Goal: Task Accomplishment & Management: Manage account settings

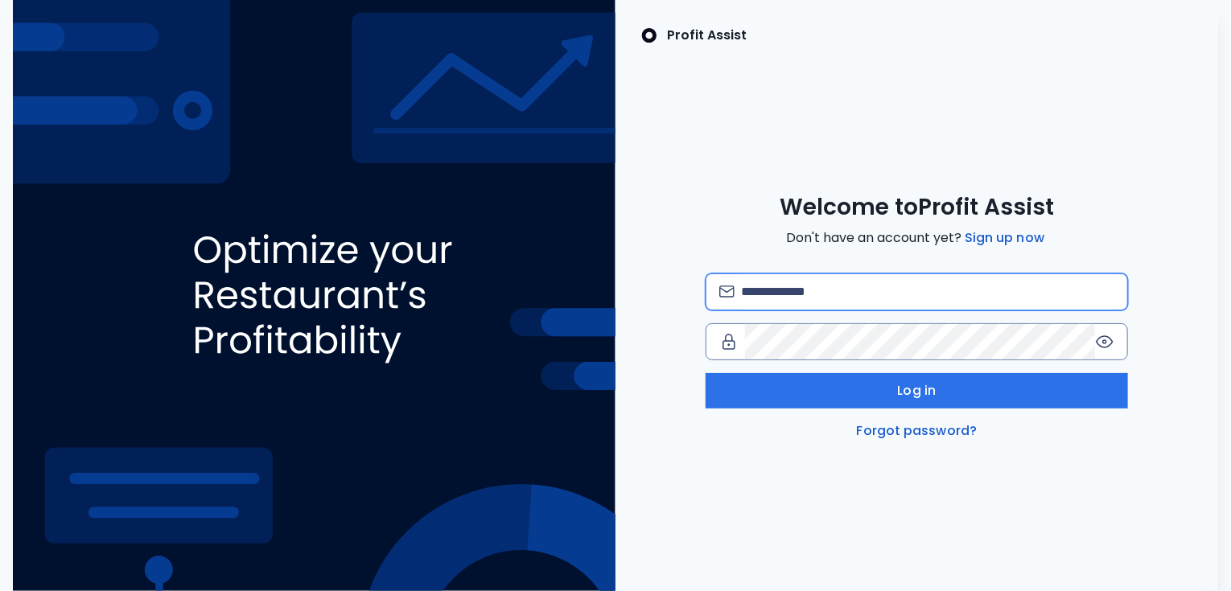
click at [817, 291] on input "email" at bounding box center [927, 291] width 373 height 35
type input "**********"
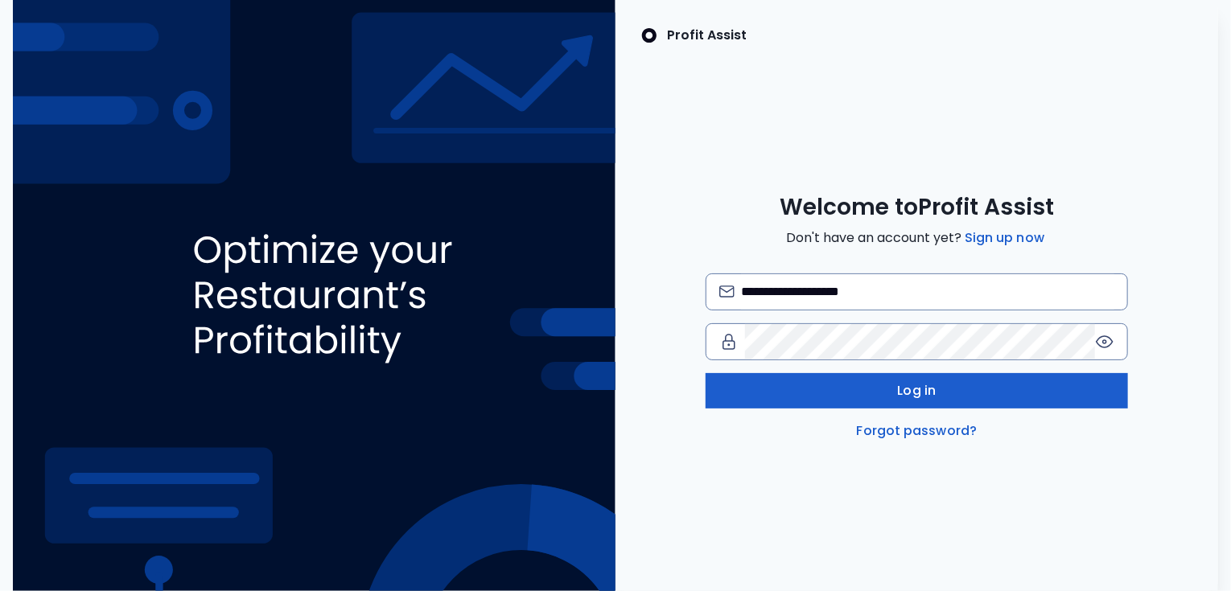
click at [924, 385] on span "Log in" at bounding box center [917, 390] width 39 height 19
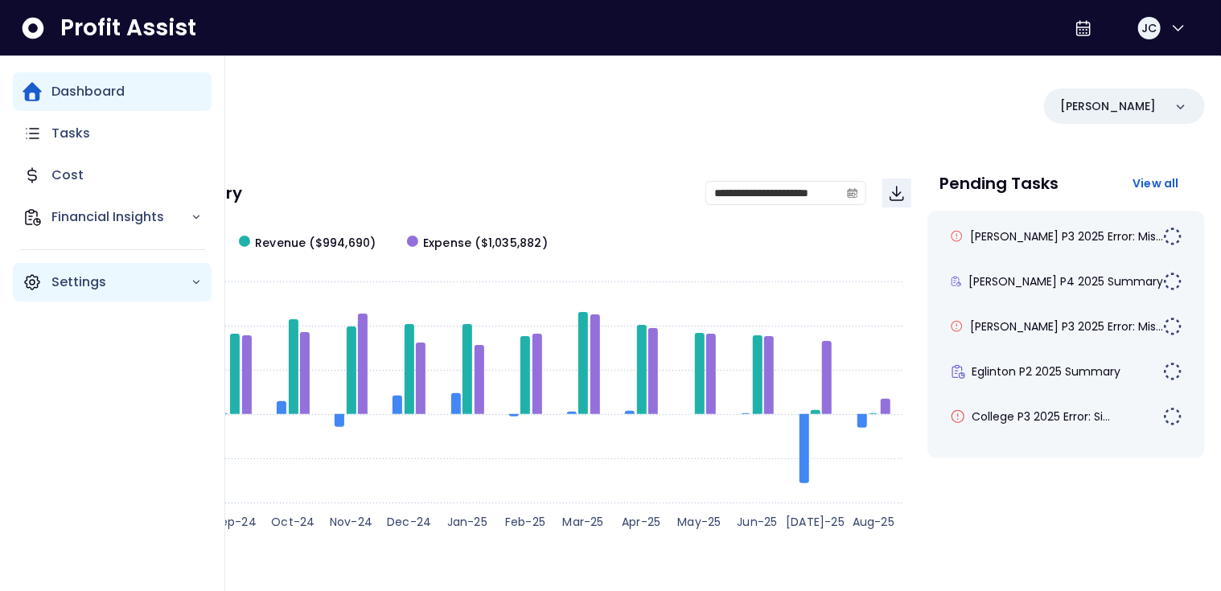
click at [64, 282] on p "Settings" at bounding box center [120, 282] width 139 height 19
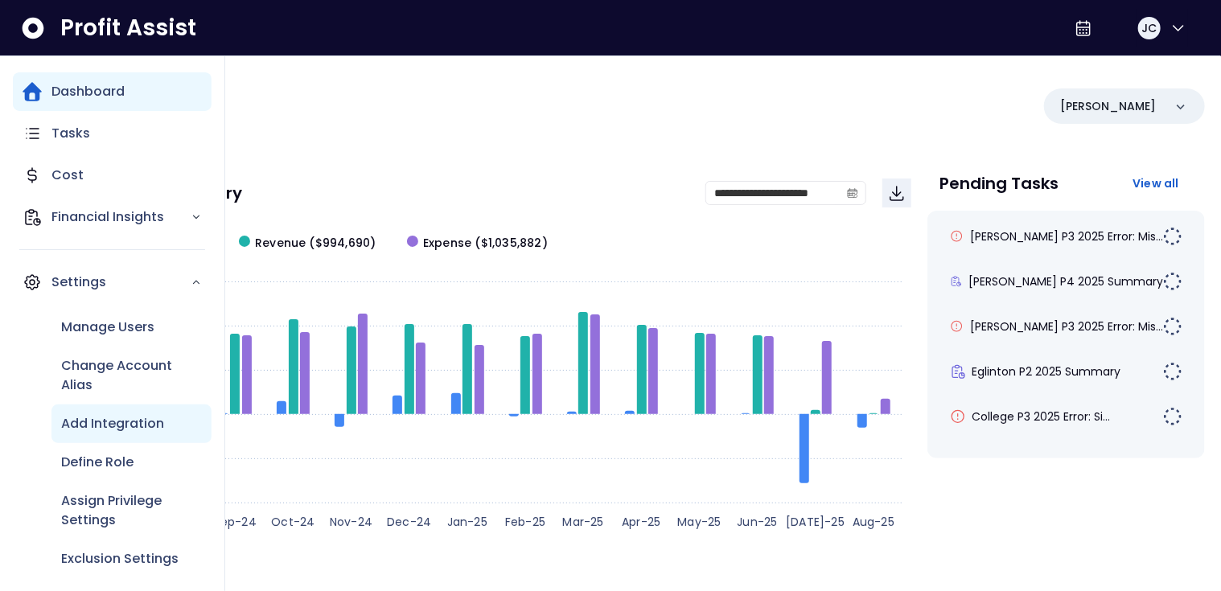
click at [91, 419] on p "Add Integration" at bounding box center [112, 423] width 103 height 19
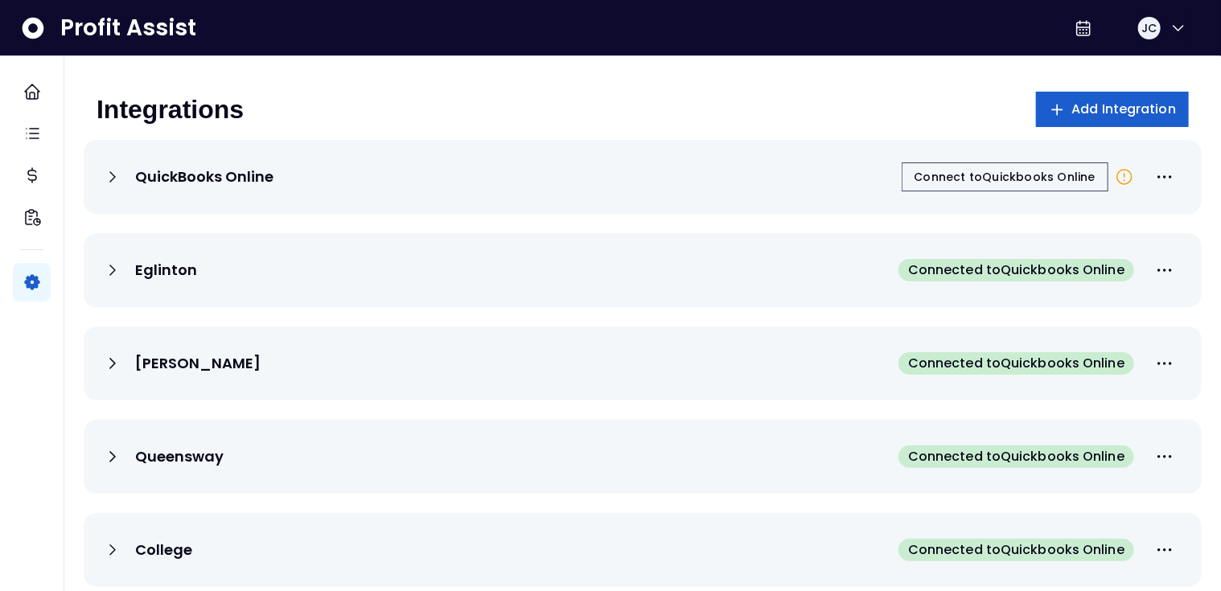
click at [1103, 105] on span "Add Integration" at bounding box center [1125, 109] width 105 height 19
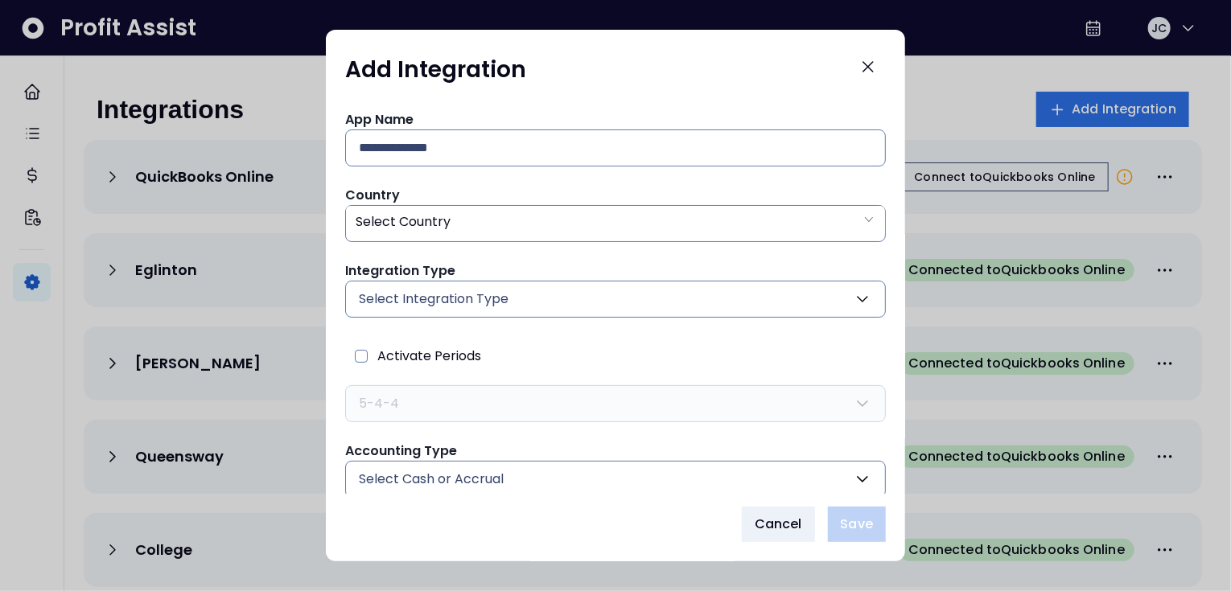
click at [481, 294] on span "Select Integration Type" at bounding box center [434, 299] width 150 height 19
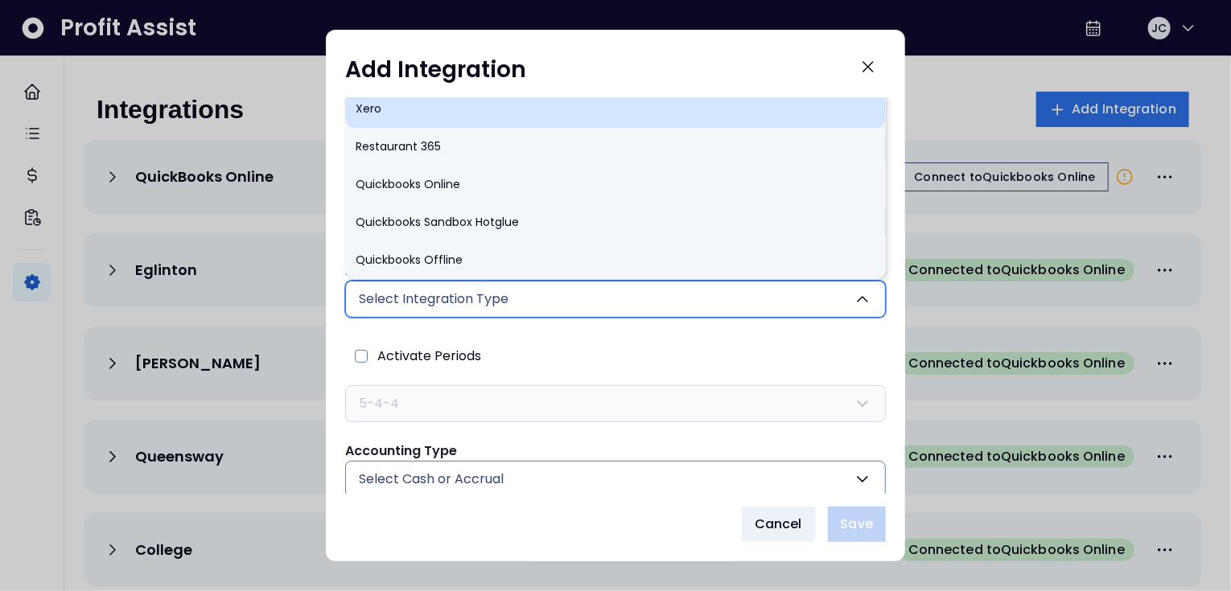
click at [374, 113] on li "Xero" at bounding box center [615, 109] width 541 height 38
type input "****"
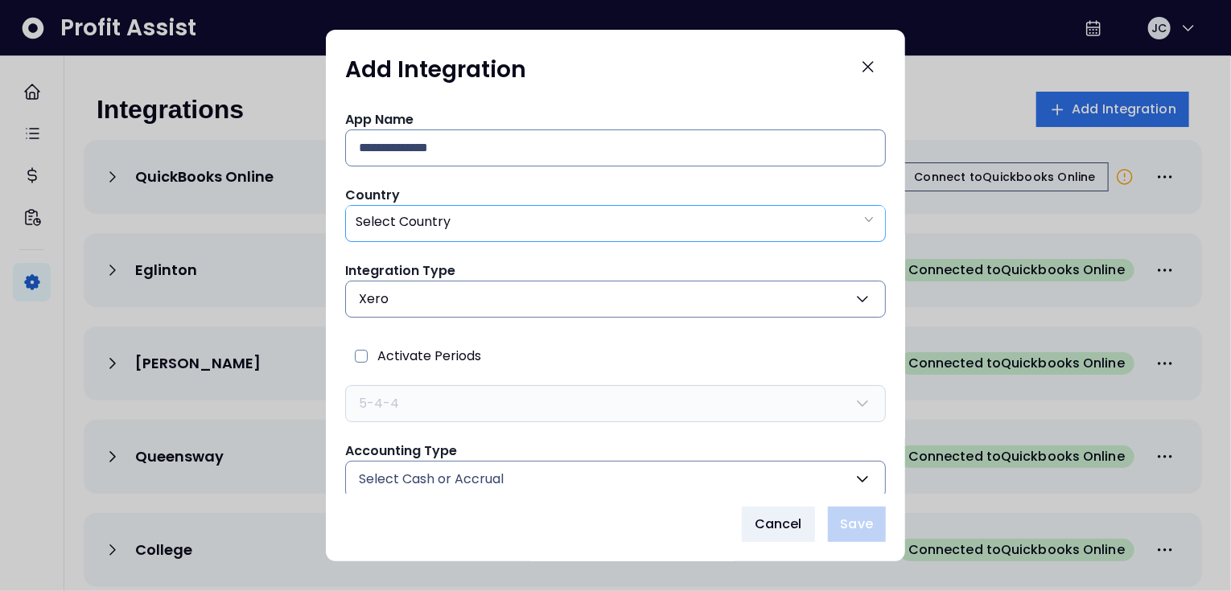
click at [505, 217] on div "Select Country" at bounding box center [615, 222] width 539 height 33
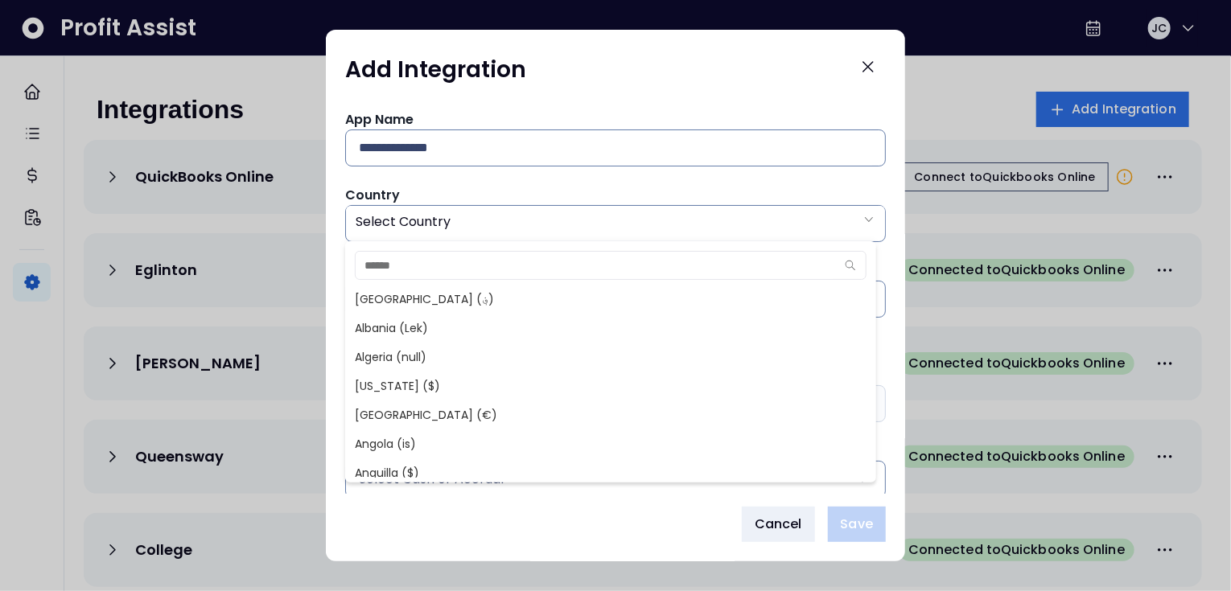
click at [492, 183] on div "App Name Country Select Country Integration Type Xero Xero Restaurant 365 Quick…" at bounding box center [615, 363] width 541 height 507
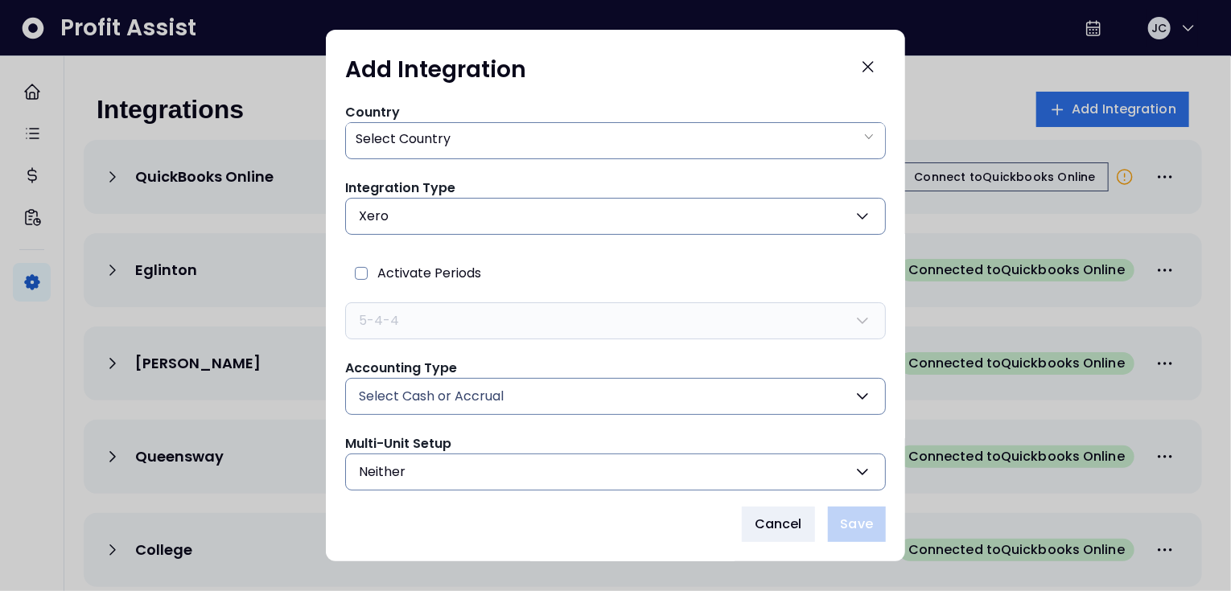
scroll to position [134, 0]
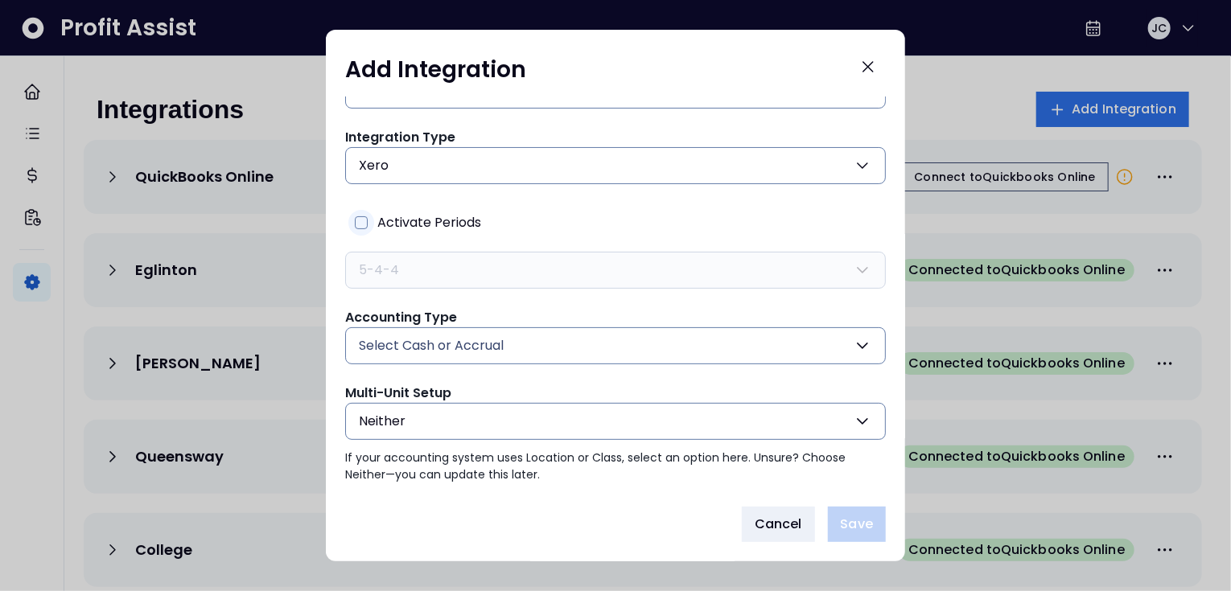
click at [365, 220] on span at bounding box center [361, 222] width 13 height 13
click at [452, 273] on button "5-4-4" at bounding box center [615, 270] width 541 height 37
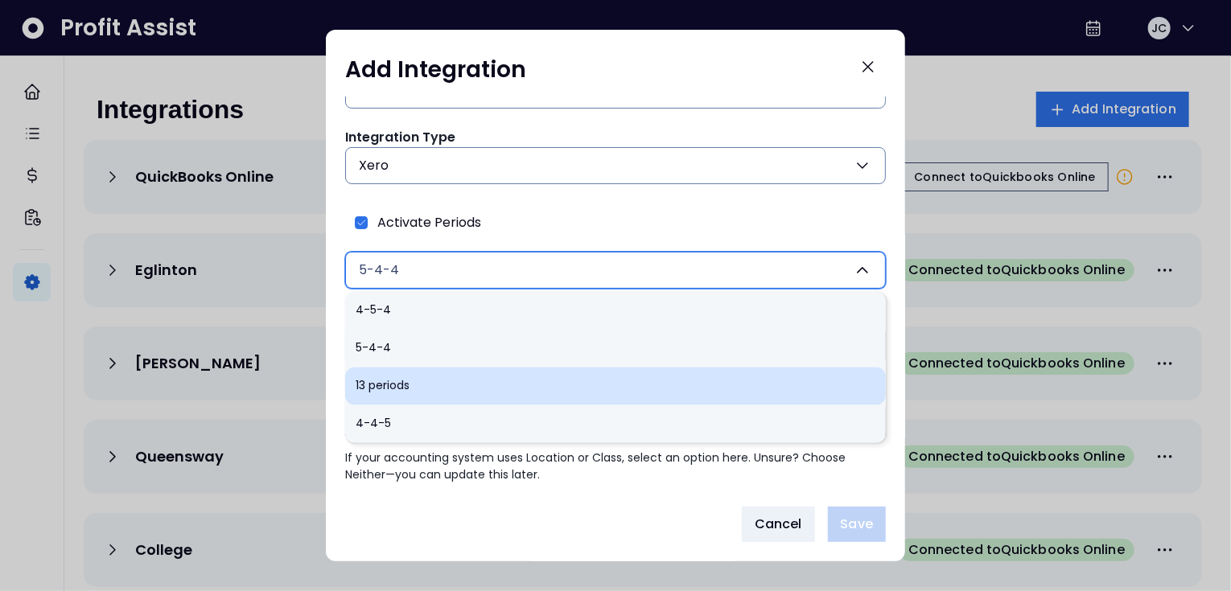
click at [399, 380] on li "13 periods" at bounding box center [615, 386] width 541 height 38
type input "**********"
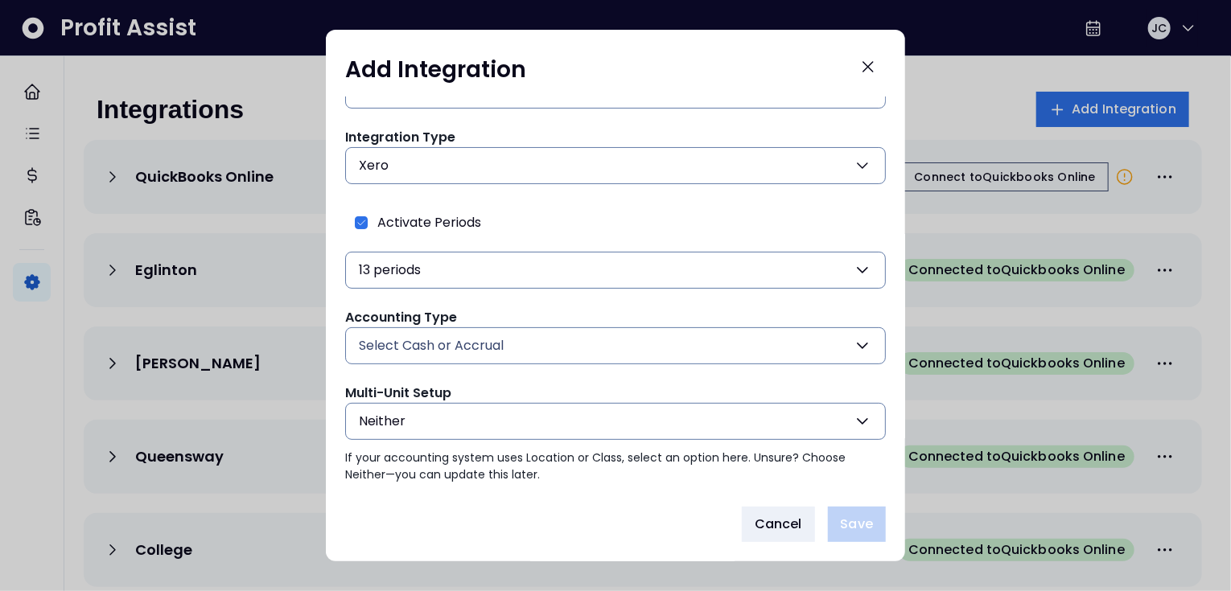
click at [535, 348] on button "Select Cash or Accrual" at bounding box center [615, 346] width 541 height 37
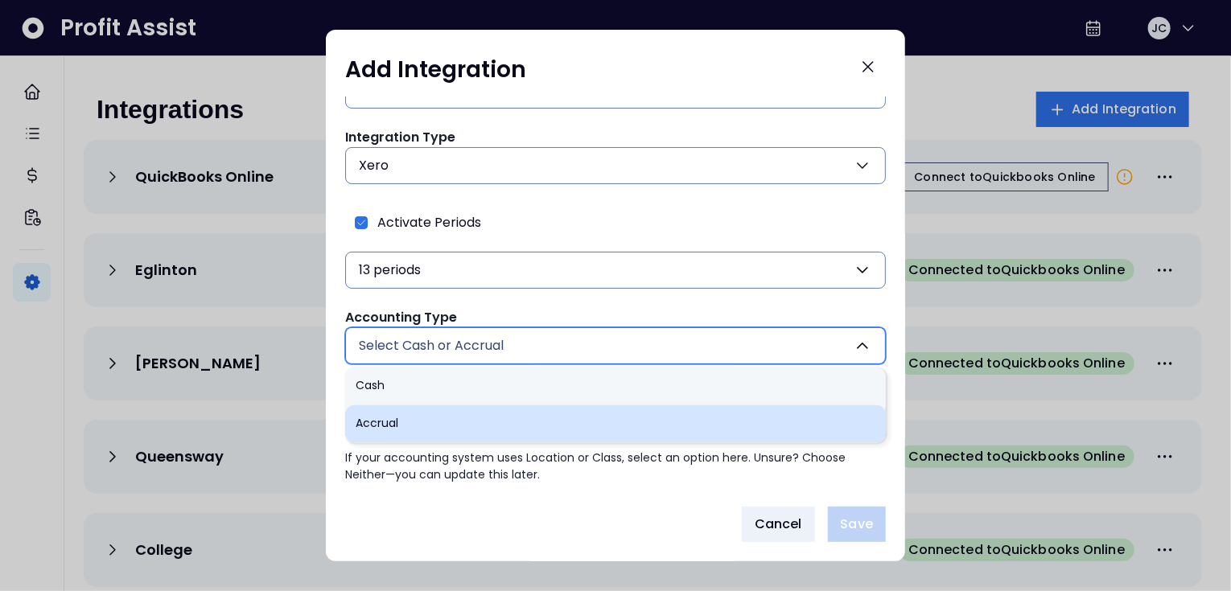
click at [410, 410] on li "Accrual" at bounding box center [615, 424] width 541 height 38
type input "*******"
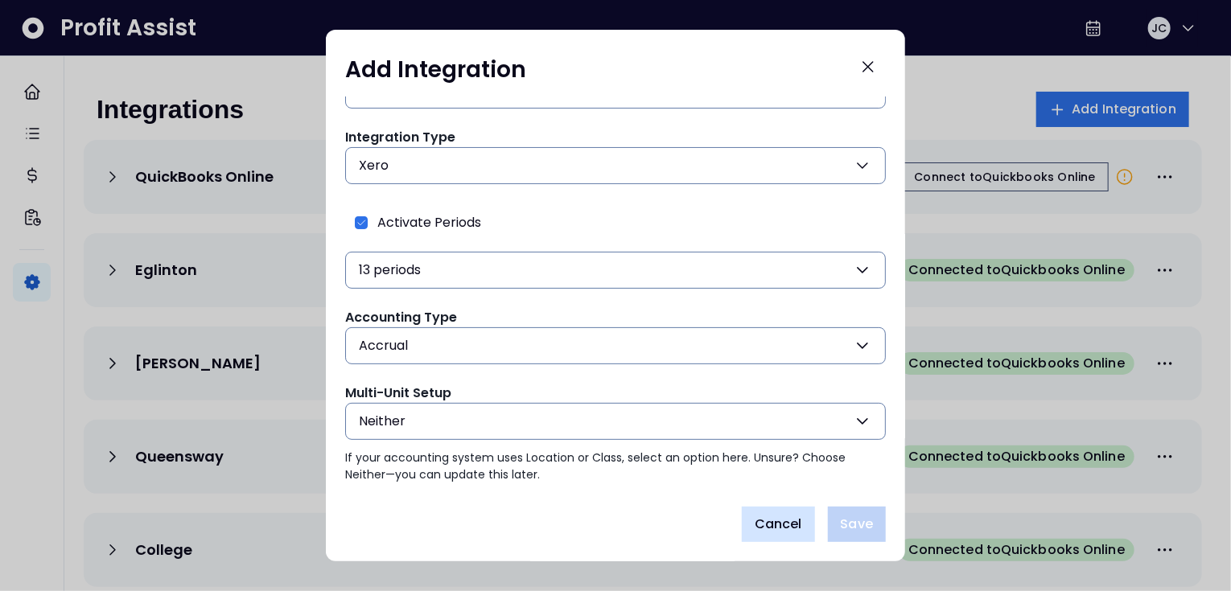
click at [774, 525] on span "Cancel" at bounding box center [778, 524] width 47 height 19
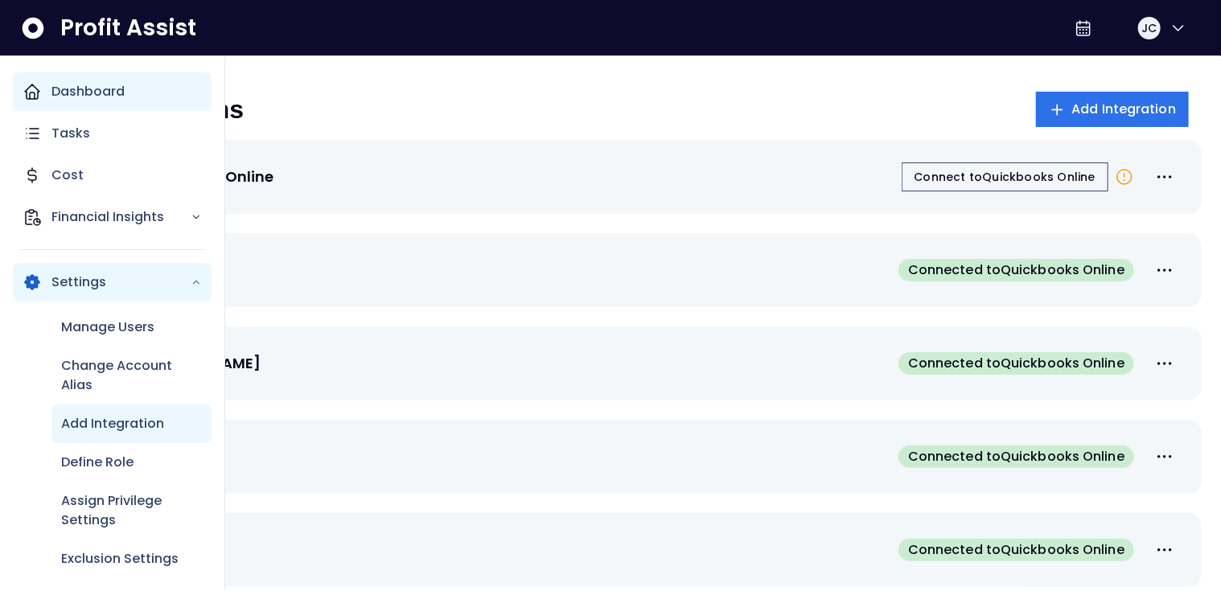
click at [80, 89] on p "Dashboard" at bounding box center [87, 91] width 73 height 19
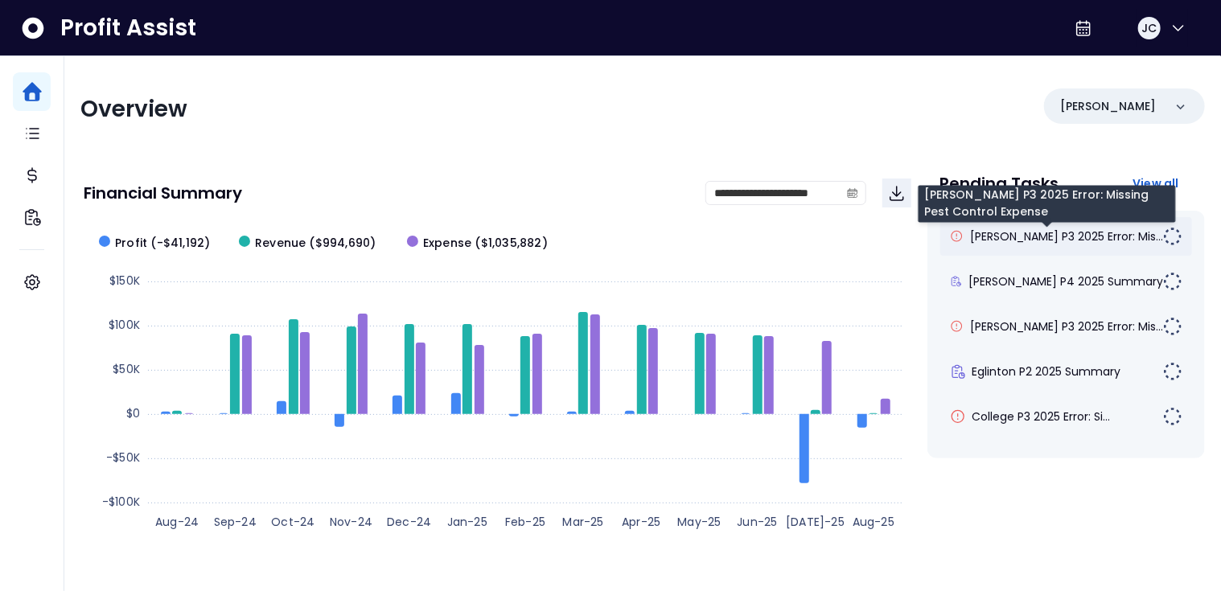
click at [1024, 238] on span "[PERSON_NAME] P3 2025 Error: Mis..." at bounding box center [1066, 237] width 193 height 16
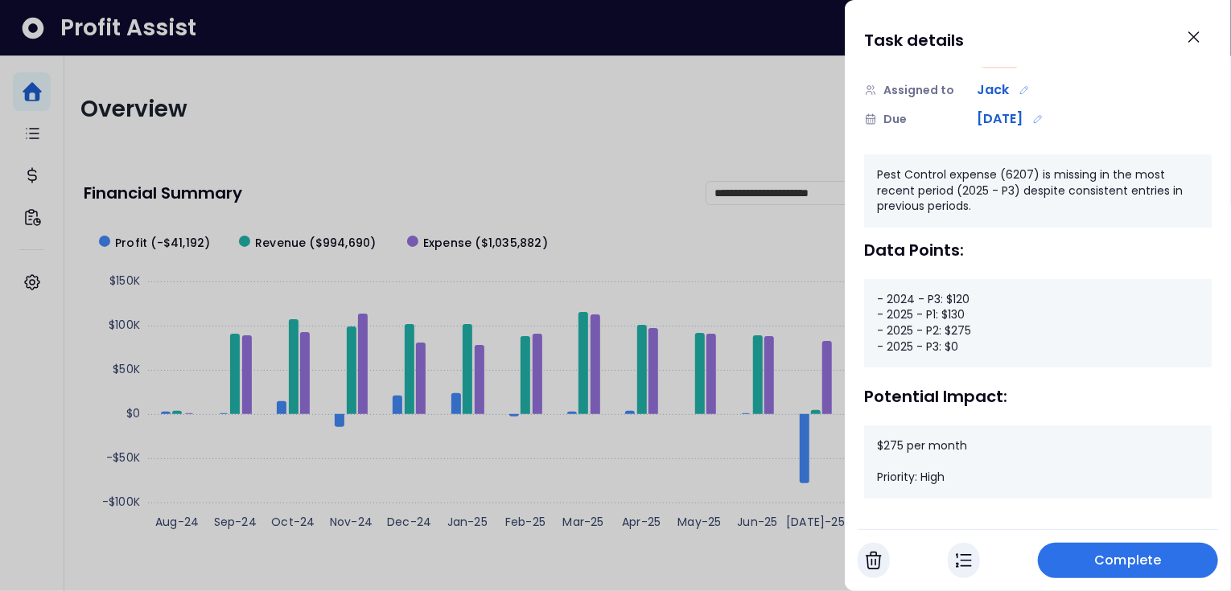
scroll to position [137, 0]
drag, startPoint x: 879, startPoint y: 447, endPoint x: 964, endPoint y: 452, distance: 85.4
click at [966, 451] on div "$275 per month Priority: High" at bounding box center [1038, 461] width 348 height 73
click at [1200, 42] on icon "Close" at bounding box center [1193, 36] width 19 height 19
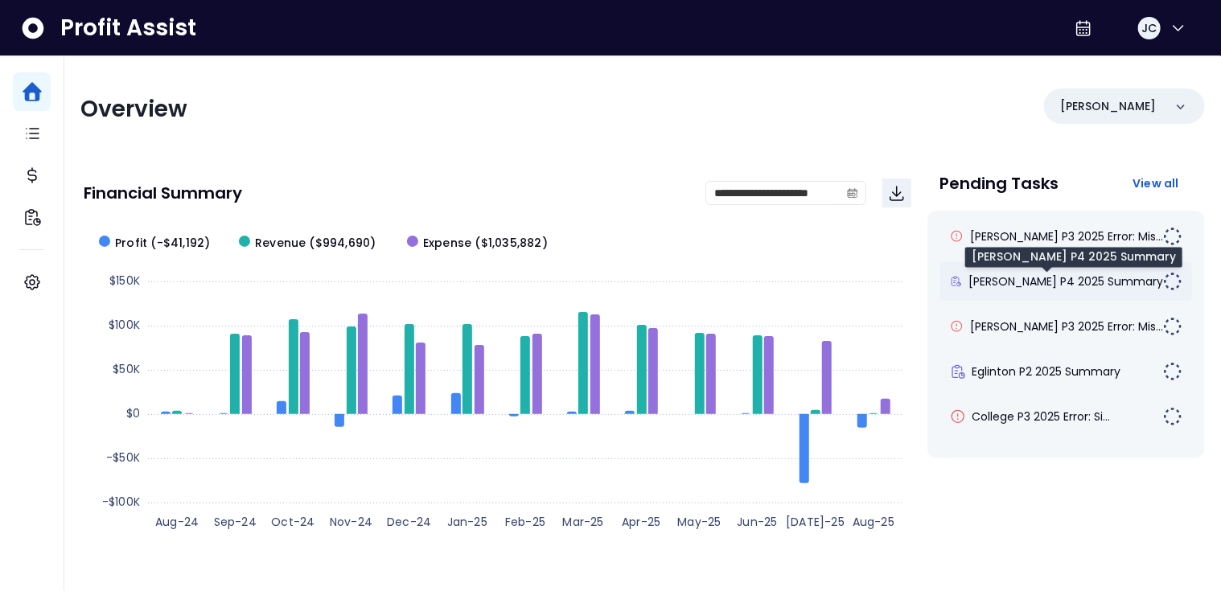
click at [1011, 278] on span "[PERSON_NAME] P4 2025 Summary" at bounding box center [1066, 282] width 195 height 16
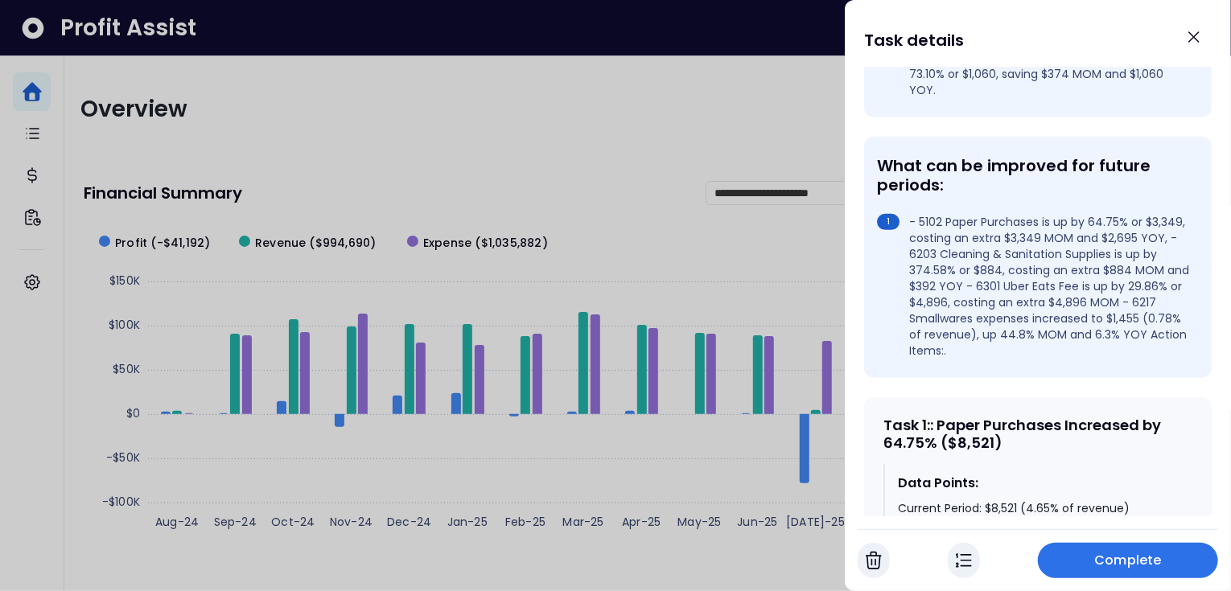
scroll to position [436, 0]
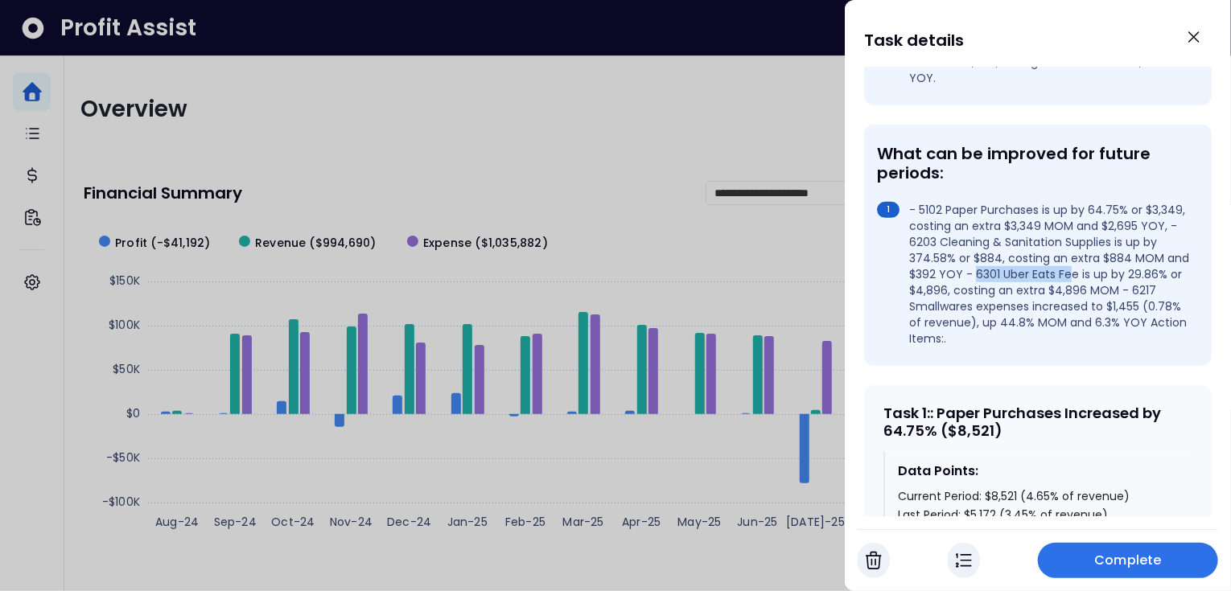
drag, startPoint x: 1001, startPoint y: 246, endPoint x: 1096, endPoint y: 243, distance: 95.0
click at [1096, 243] on li "- 5102 Paper Purchases is up by 64.75% or $3,349, costing an extra $3,349 MOM a…" at bounding box center [1034, 274] width 315 height 145
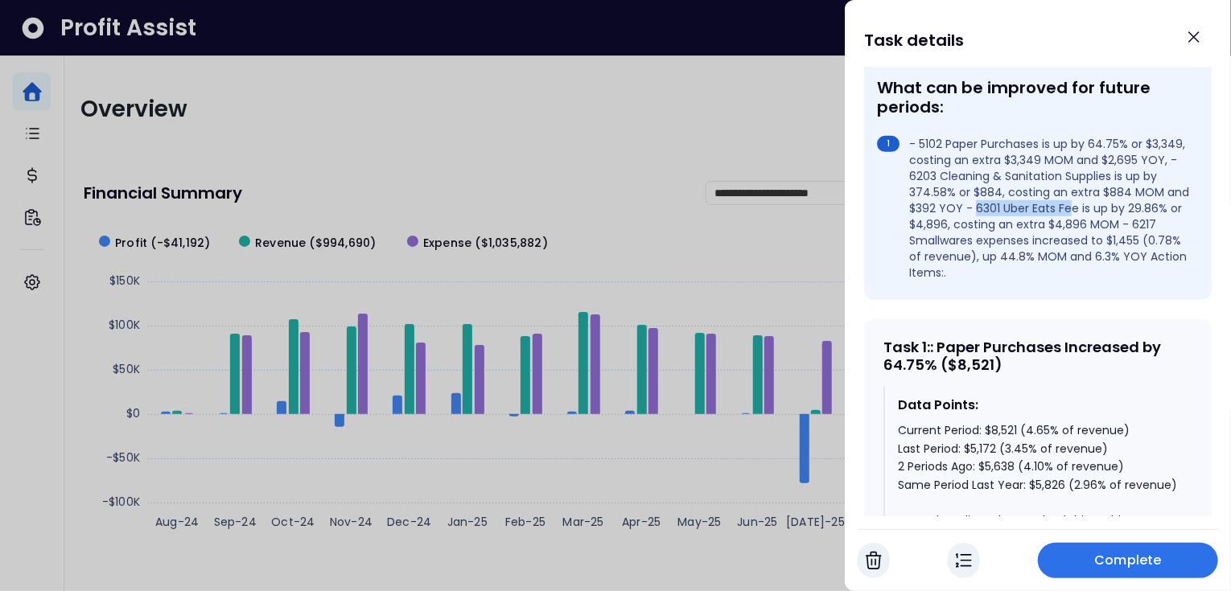
scroll to position [552, 0]
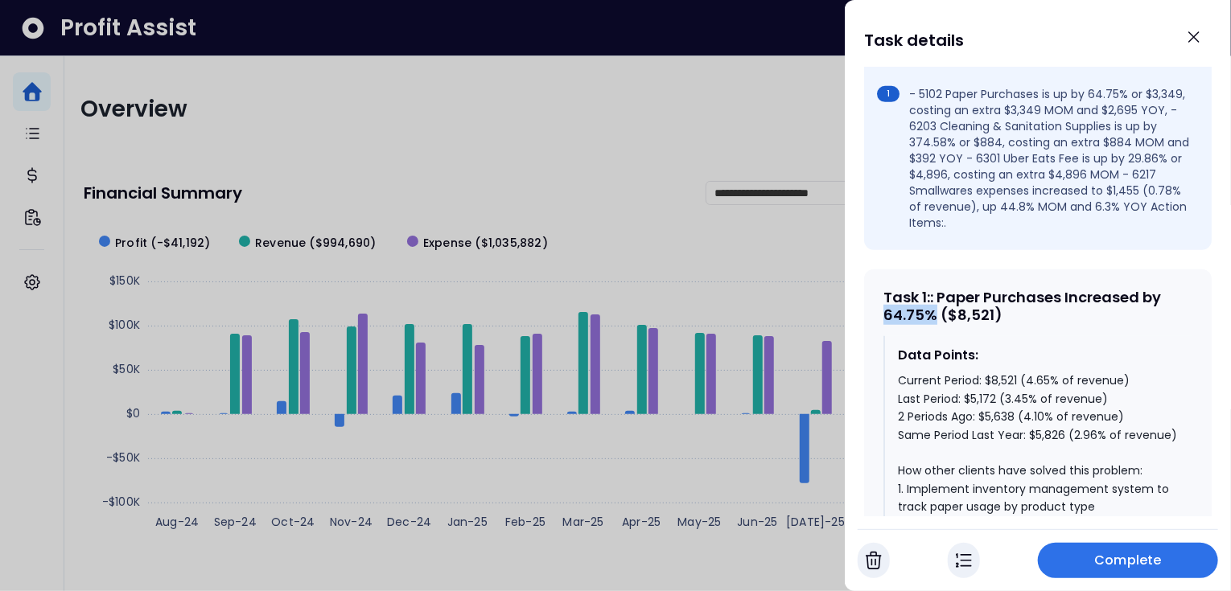
drag, startPoint x: 885, startPoint y: 289, endPoint x: 933, endPoint y: 288, distance: 48.3
click at [933, 289] on div "Task 1 : : Paper Purchases Increased by 64.75% ($8,521)" at bounding box center [1038, 306] width 309 height 35
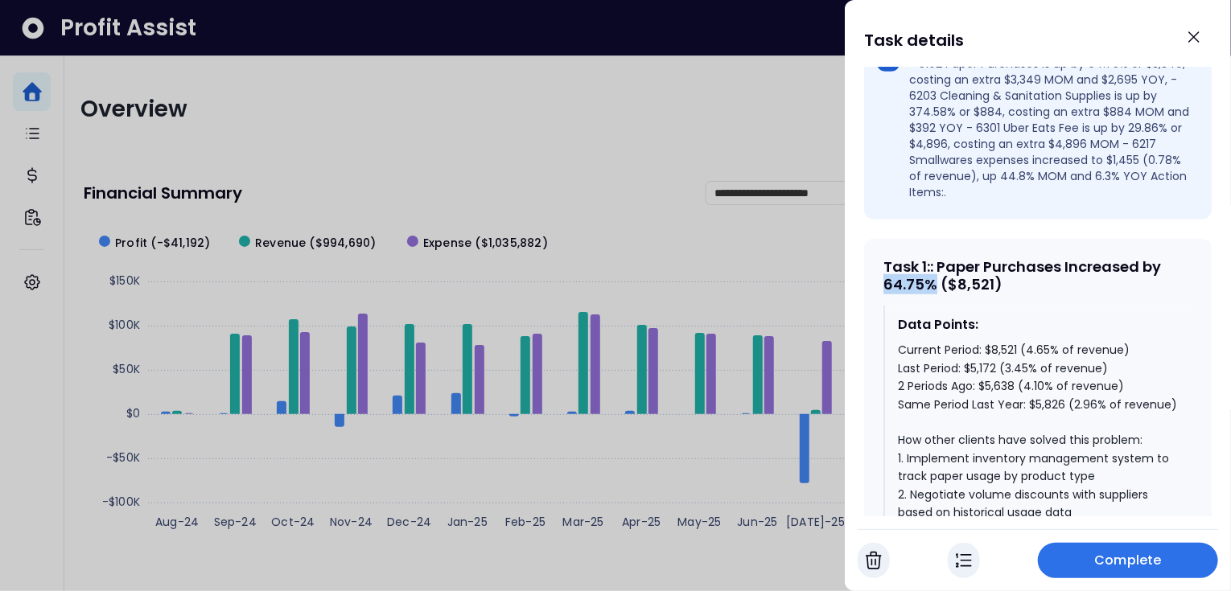
scroll to position [617, 0]
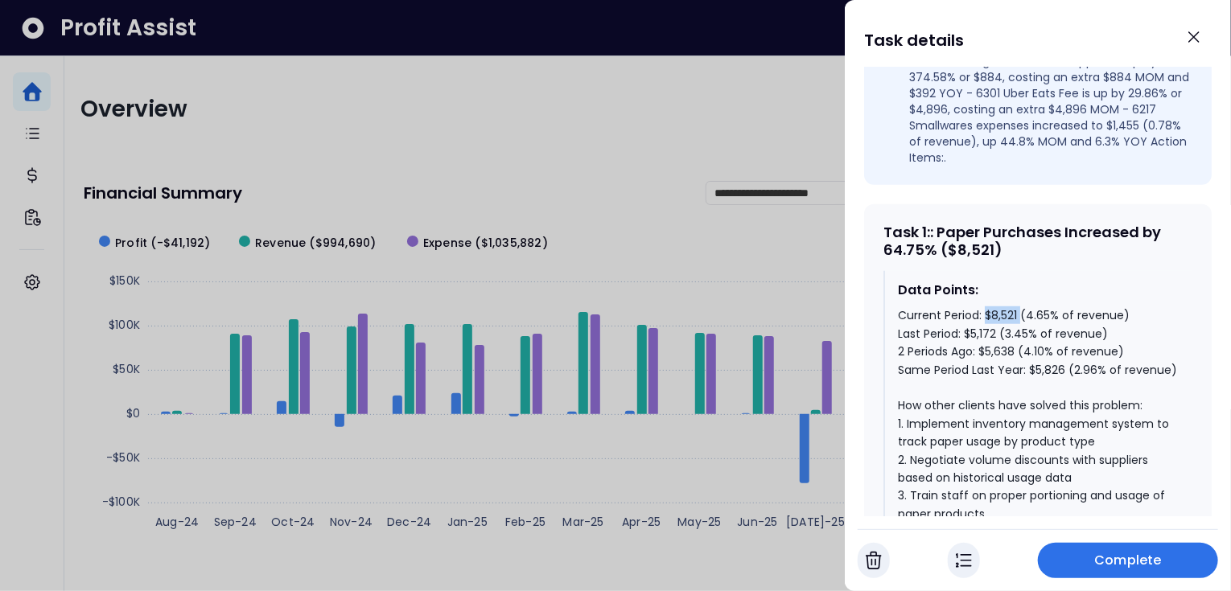
drag, startPoint x: 987, startPoint y: 286, endPoint x: 1020, endPoint y: 284, distance: 33.8
click at [1020, 307] on div "Current Period: $8,521 (4.65% of revenue) Last Period: $5,172 (3.45% of revenue…" at bounding box center [1039, 496] width 282 height 378
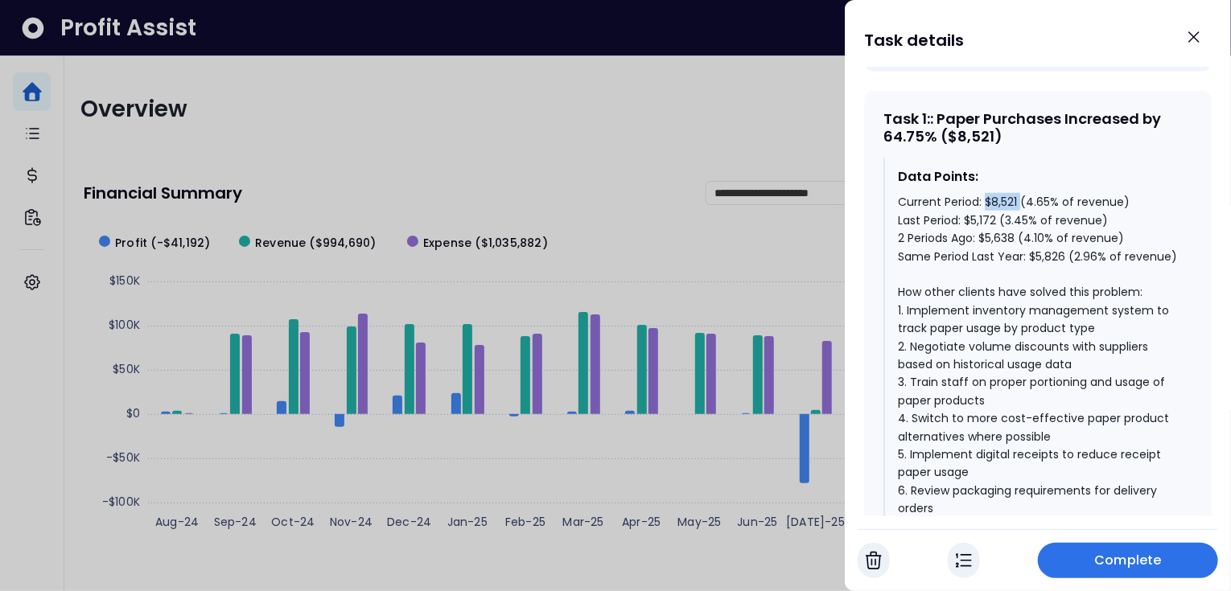
scroll to position [795, 0]
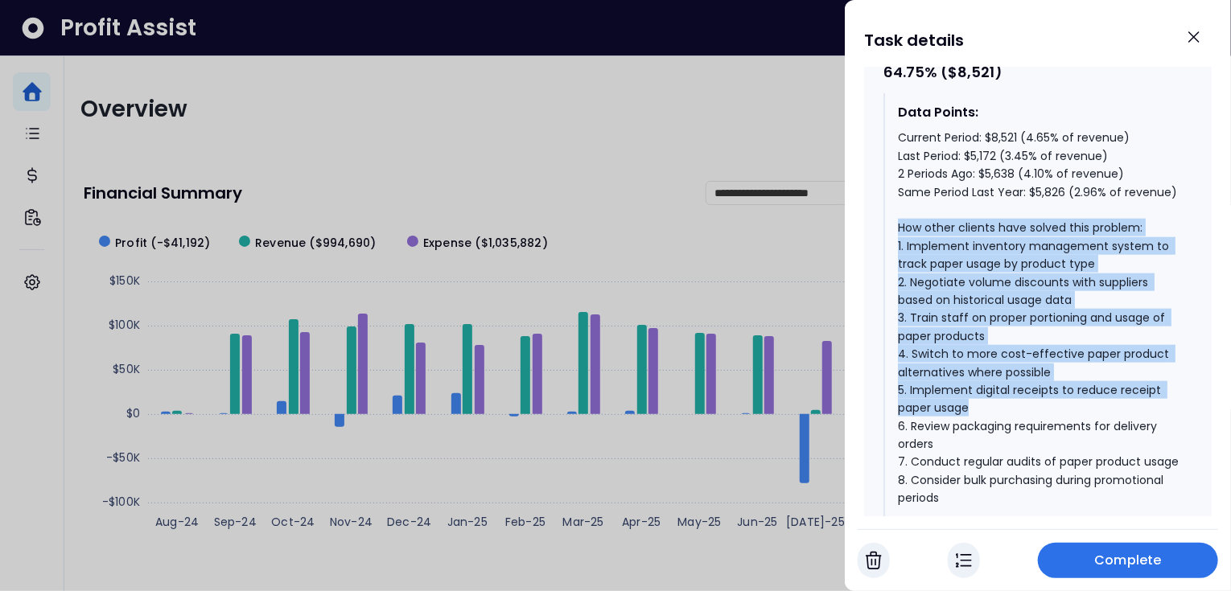
drag, startPoint x: 897, startPoint y: 216, endPoint x: 1050, endPoint y: 377, distance: 222.0
click at [1068, 395] on div "Current Period: $8,521 (4.65% of revenue) Last Period: $5,172 (3.45% of revenue…" at bounding box center [1039, 318] width 282 height 378
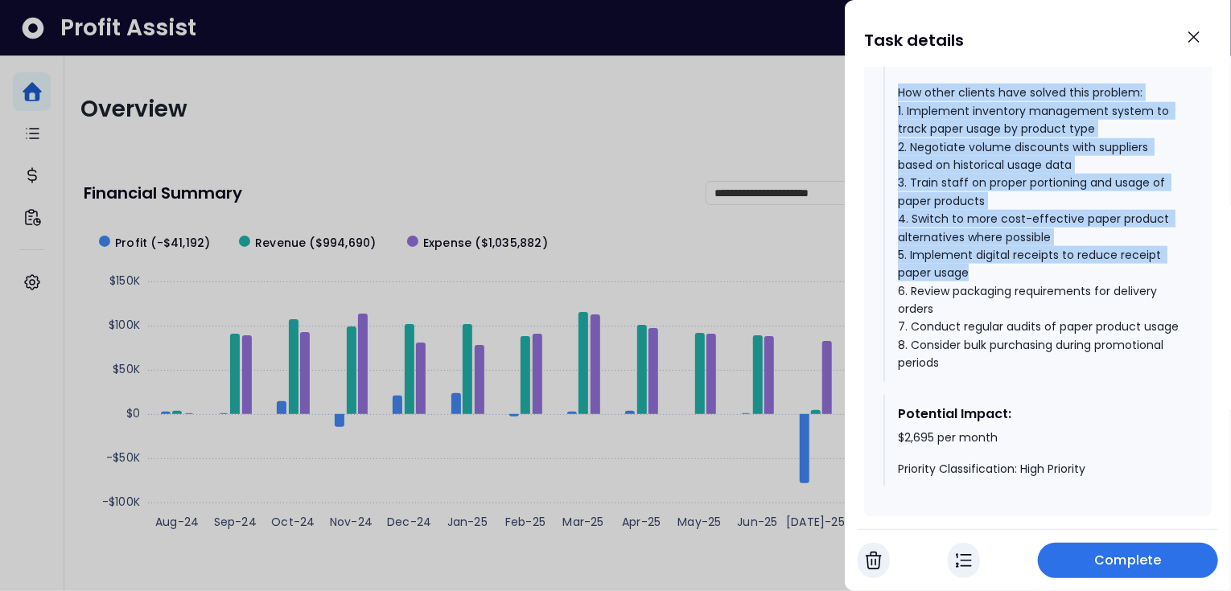
scroll to position [939, 0]
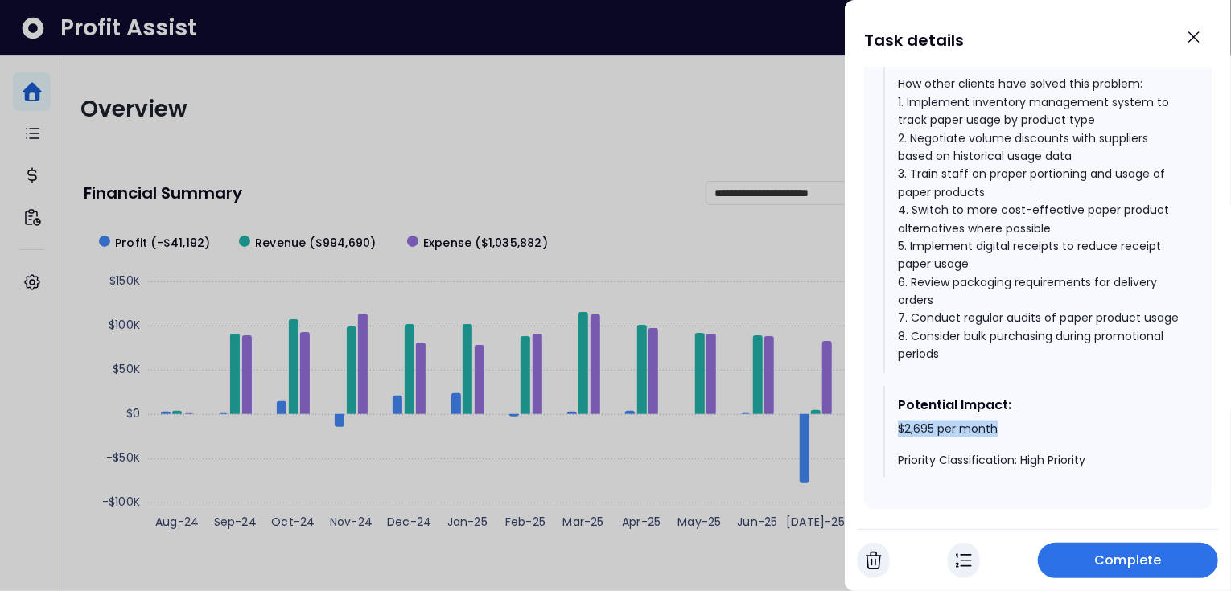
drag, startPoint x: 900, startPoint y: 436, endPoint x: 1000, endPoint y: 439, distance: 100.6
click at [1000, 439] on div "$2,695 per month Priority Classification: High Priority" at bounding box center [1039, 445] width 282 height 47
click at [1196, 40] on icon "Close" at bounding box center [1193, 36] width 19 height 19
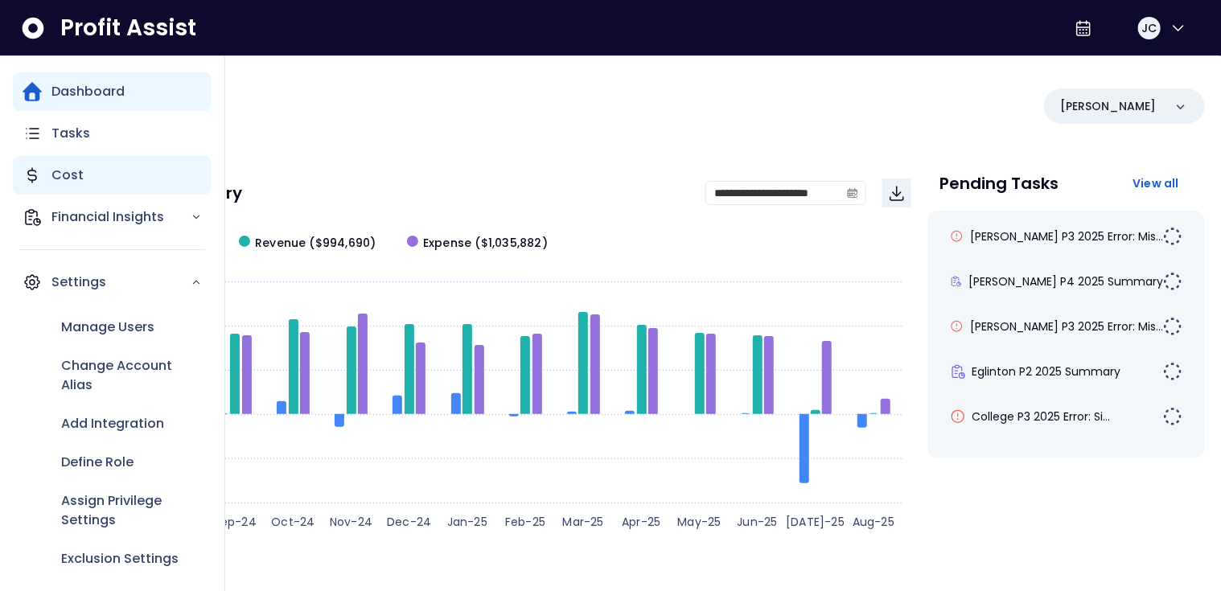
click at [67, 174] on p "Cost" at bounding box center [67, 175] width 32 height 19
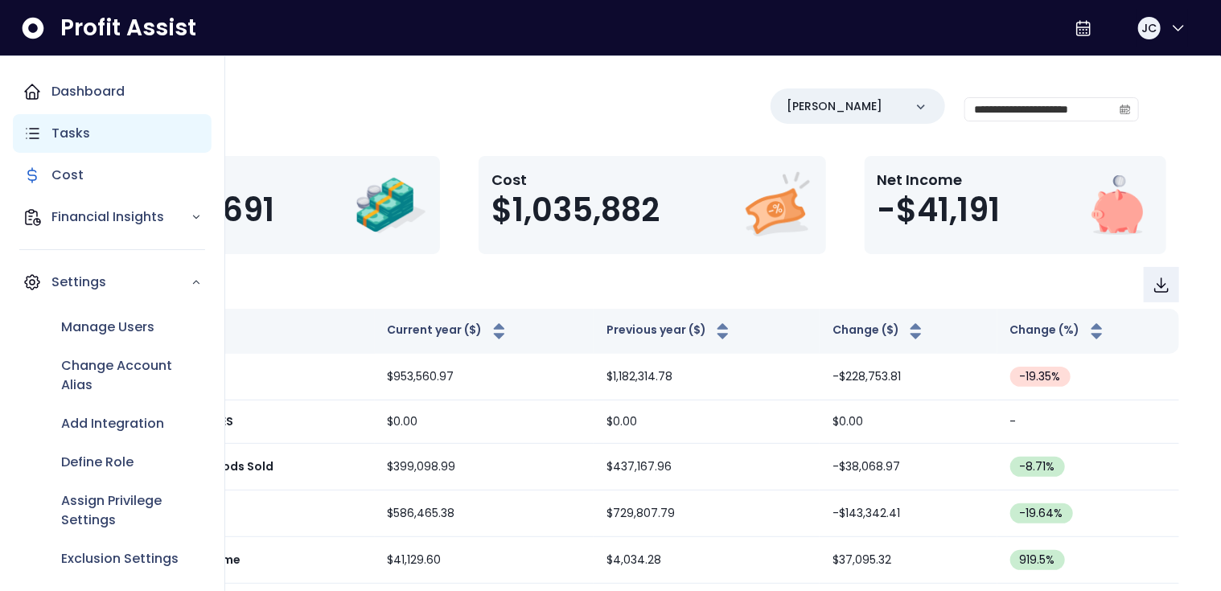
click at [69, 134] on p "Tasks" at bounding box center [70, 133] width 39 height 19
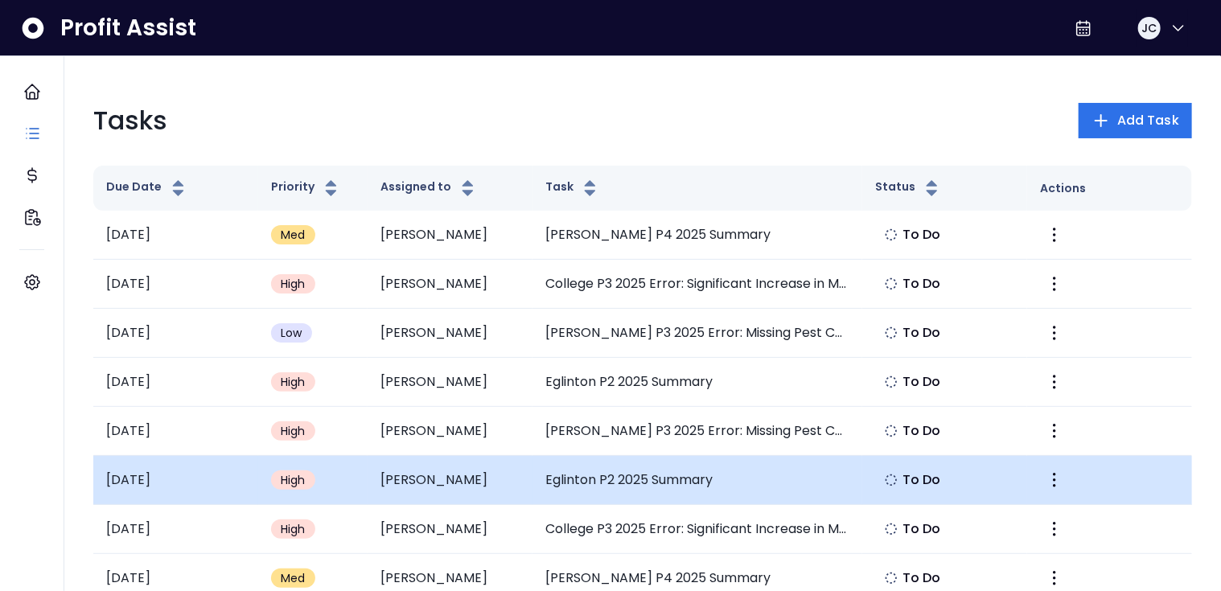
click at [576, 483] on td "Eglinton P2 2025 Summary" at bounding box center [698, 480] width 330 height 49
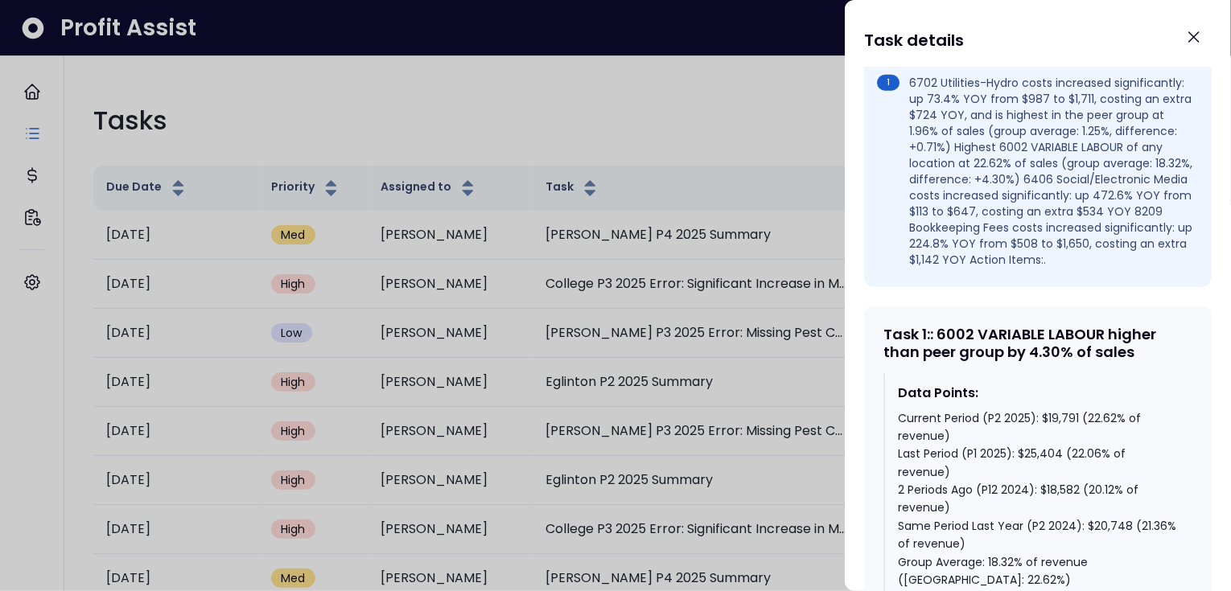
scroll to position [662, 0]
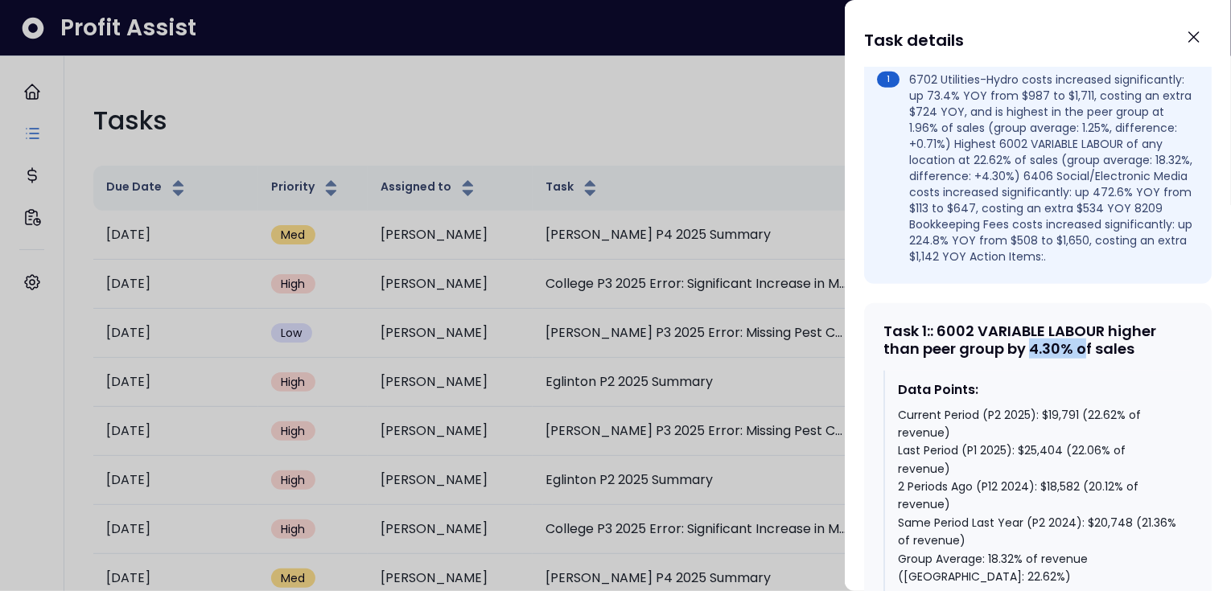
drag, startPoint x: 1032, startPoint y: 365, endPoint x: 1080, endPoint y: 364, distance: 48.3
click at [1080, 357] on div "Task 1 : : 6002 VARIABLE LABOUR higher than peer group by 4.30% of sales" at bounding box center [1038, 340] width 309 height 35
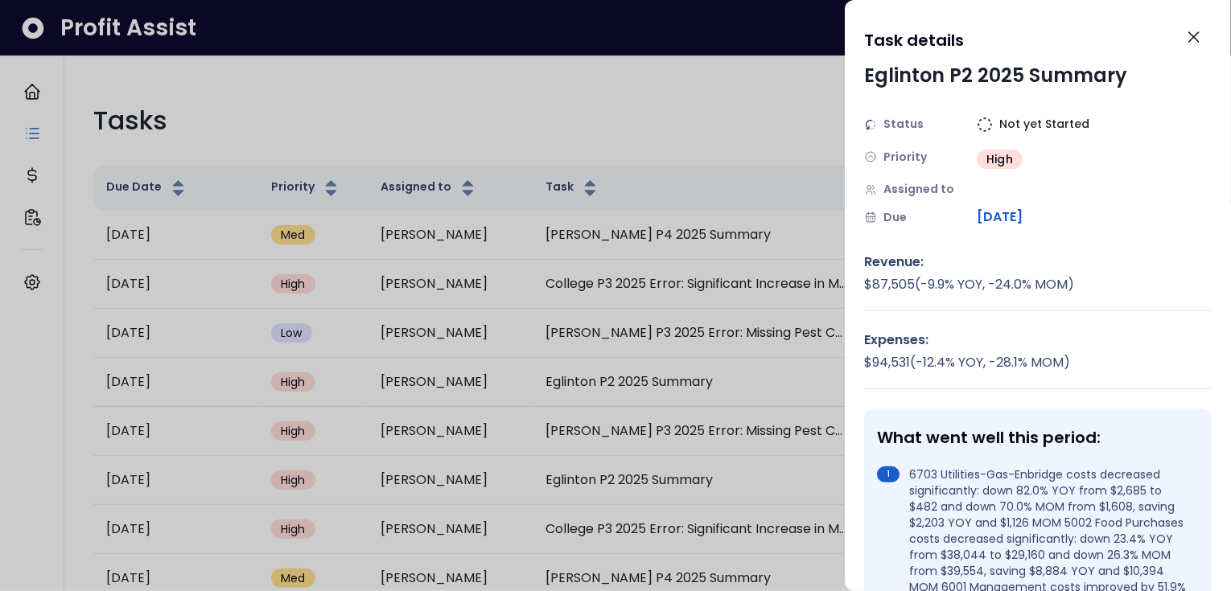
scroll to position [0, 0]
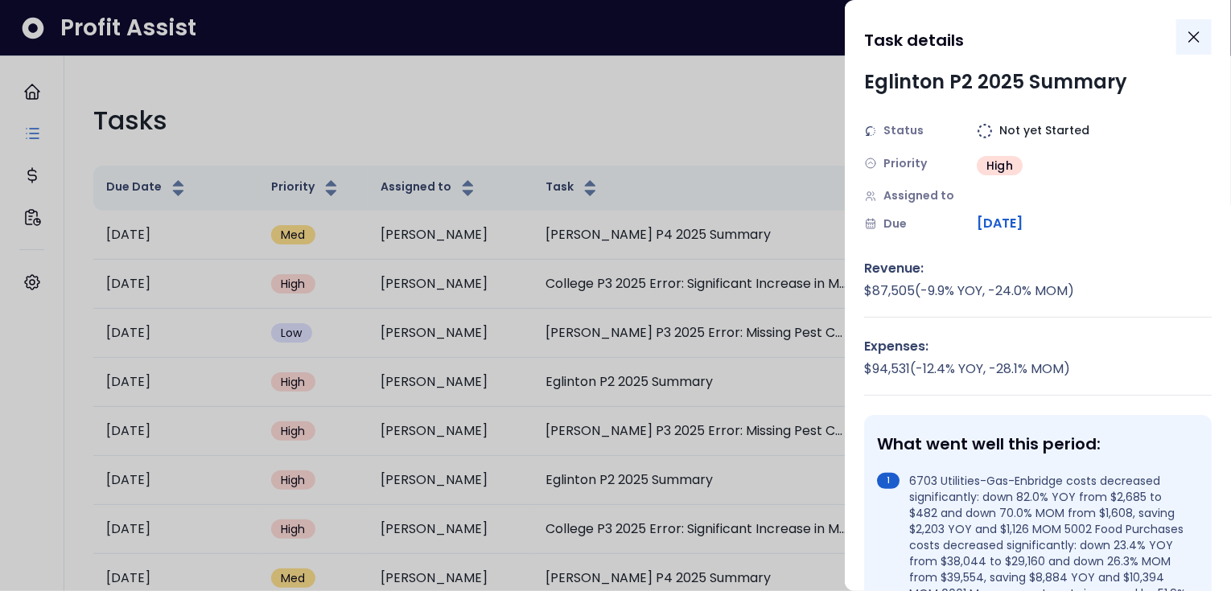
click at [1193, 36] on icon "Close" at bounding box center [1194, 37] width 10 height 10
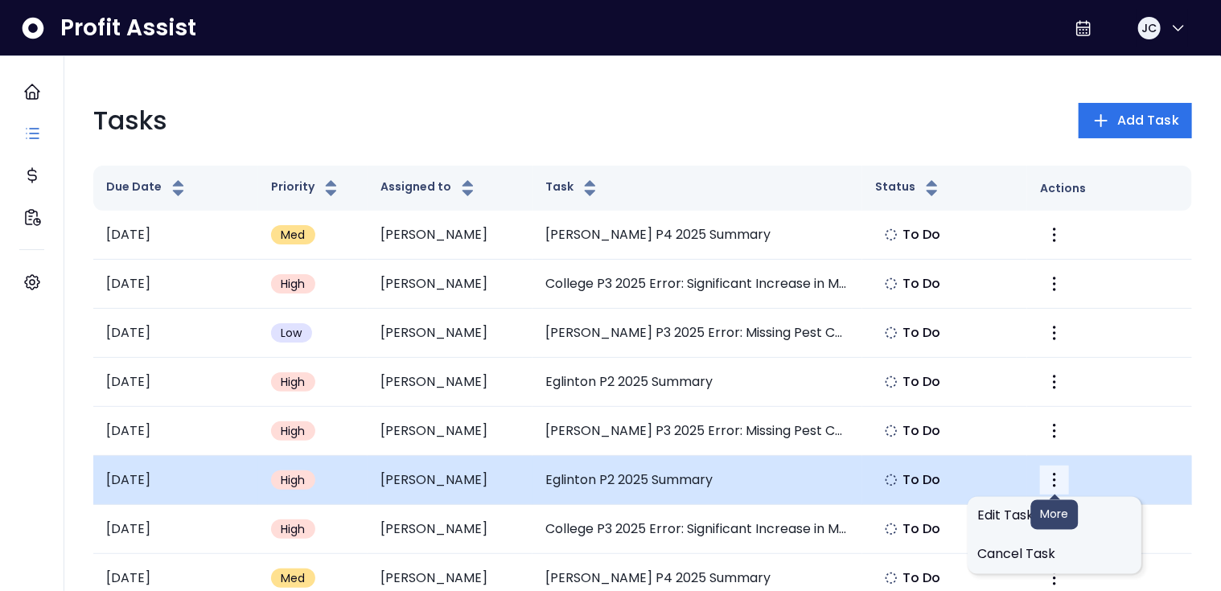
click at [1058, 483] on icon "More" at bounding box center [1054, 480] width 19 height 19
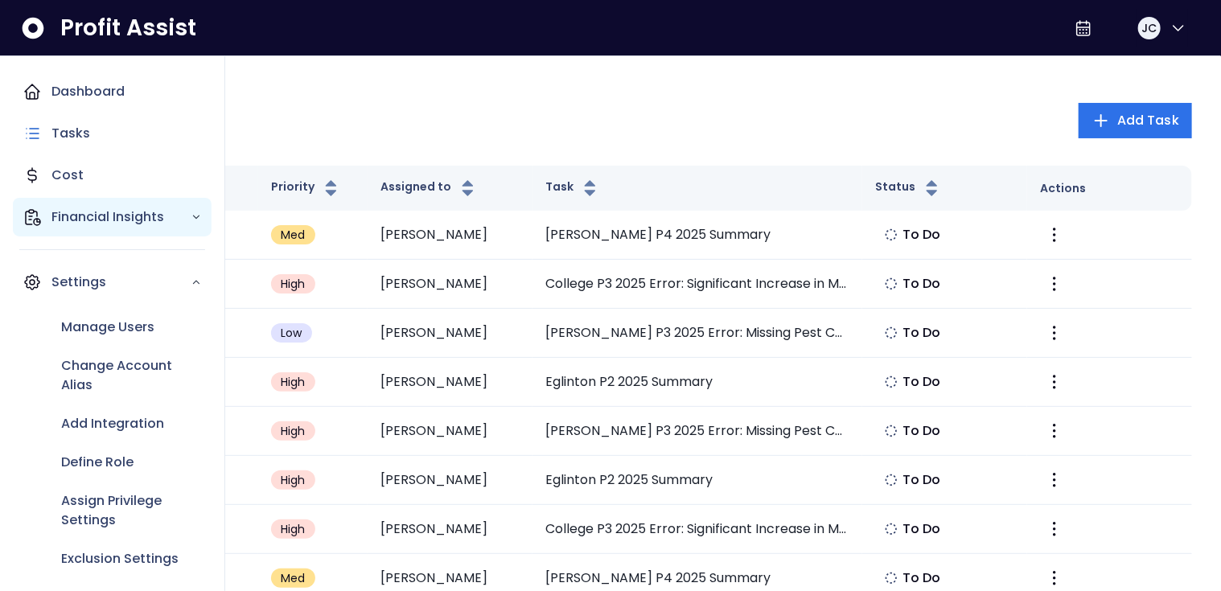
click at [84, 216] on p "Financial Insights" at bounding box center [120, 217] width 139 height 19
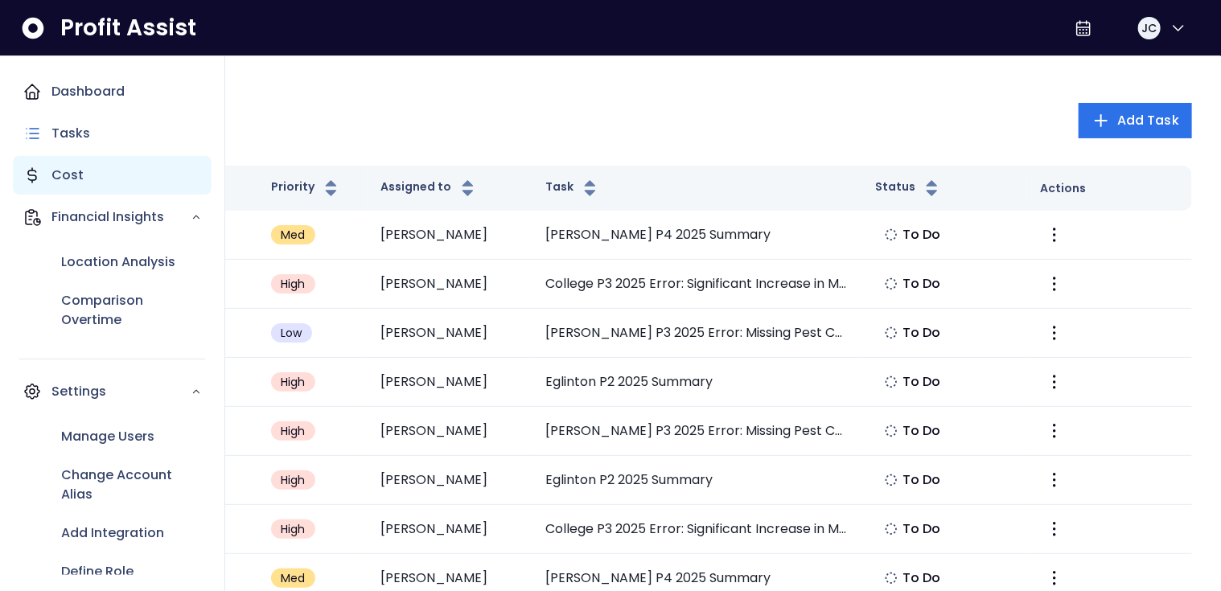
click at [74, 169] on p "Cost" at bounding box center [67, 175] width 32 height 19
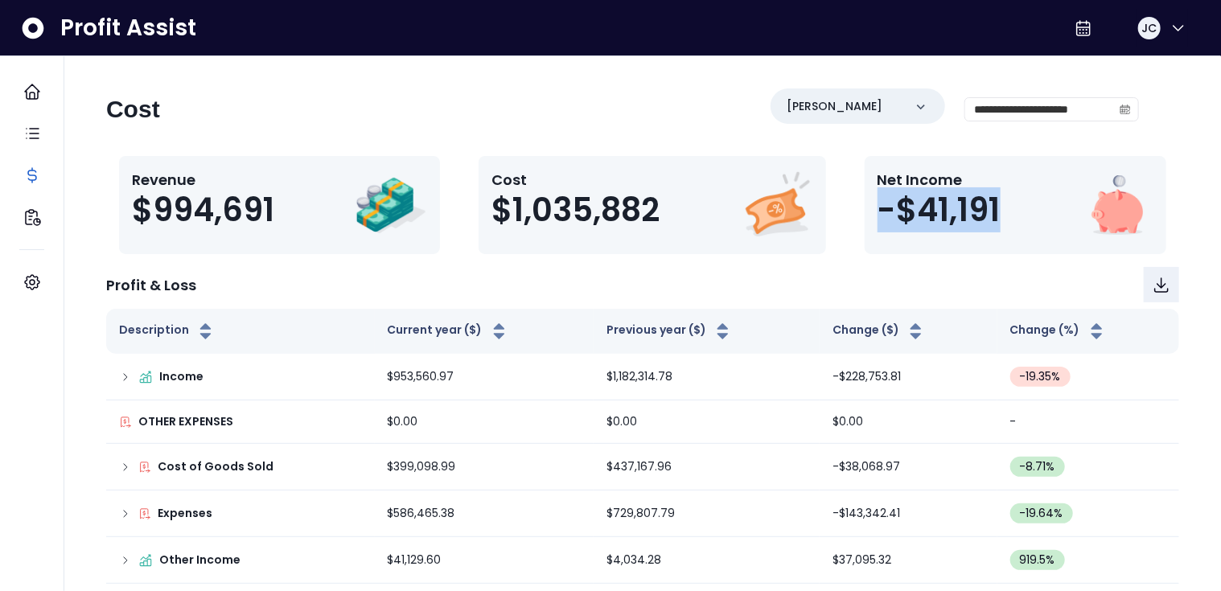
drag, startPoint x: 878, startPoint y: 208, endPoint x: 1003, endPoint y: 212, distance: 124.8
click at [1003, 212] on div "Net Income -$41,191" at bounding box center [946, 205] width 136 height 72
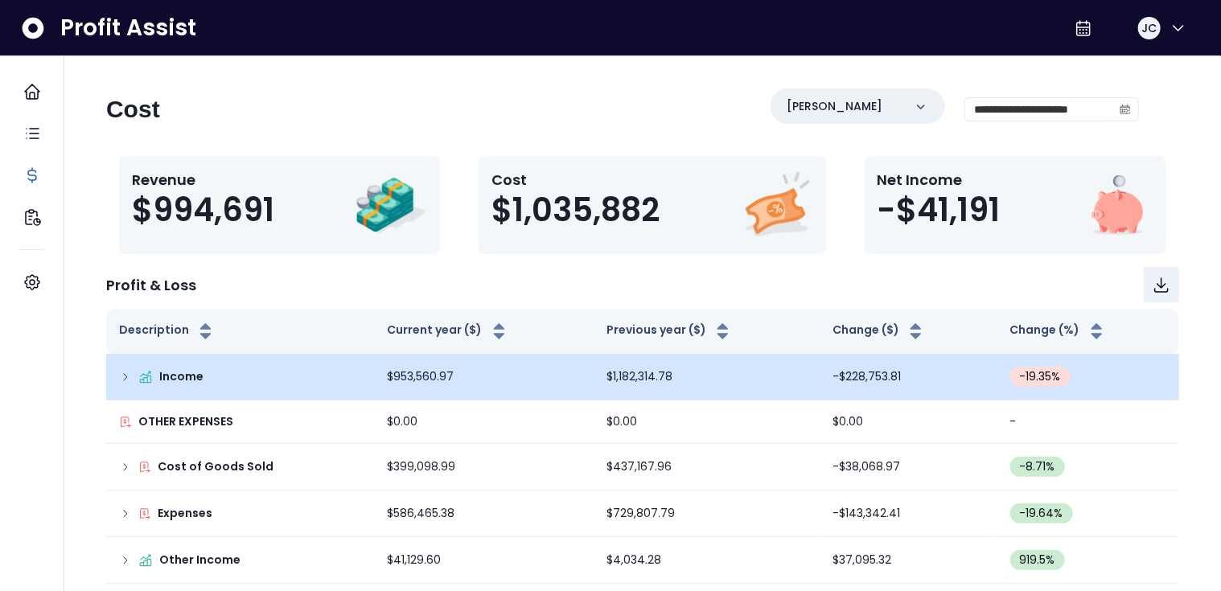
click at [126, 377] on icon at bounding box center [125, 377] width 13 height 13
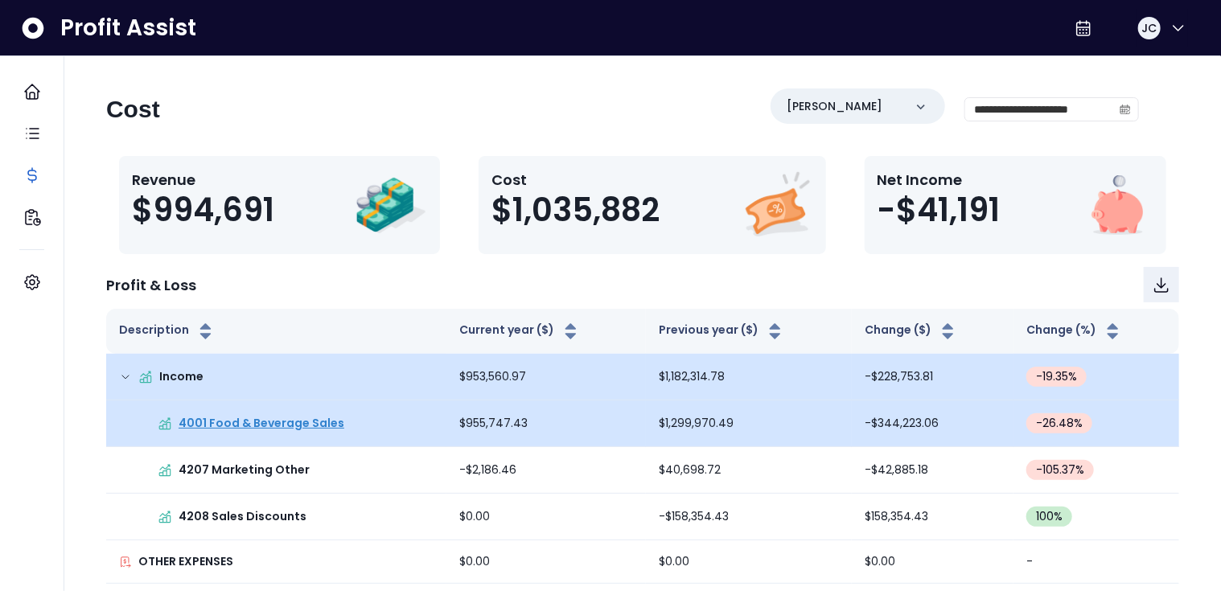
click at [219, 423] on p "4001 Food & Beverage Sales" at bounding box center [262, 423] width 166 height 17
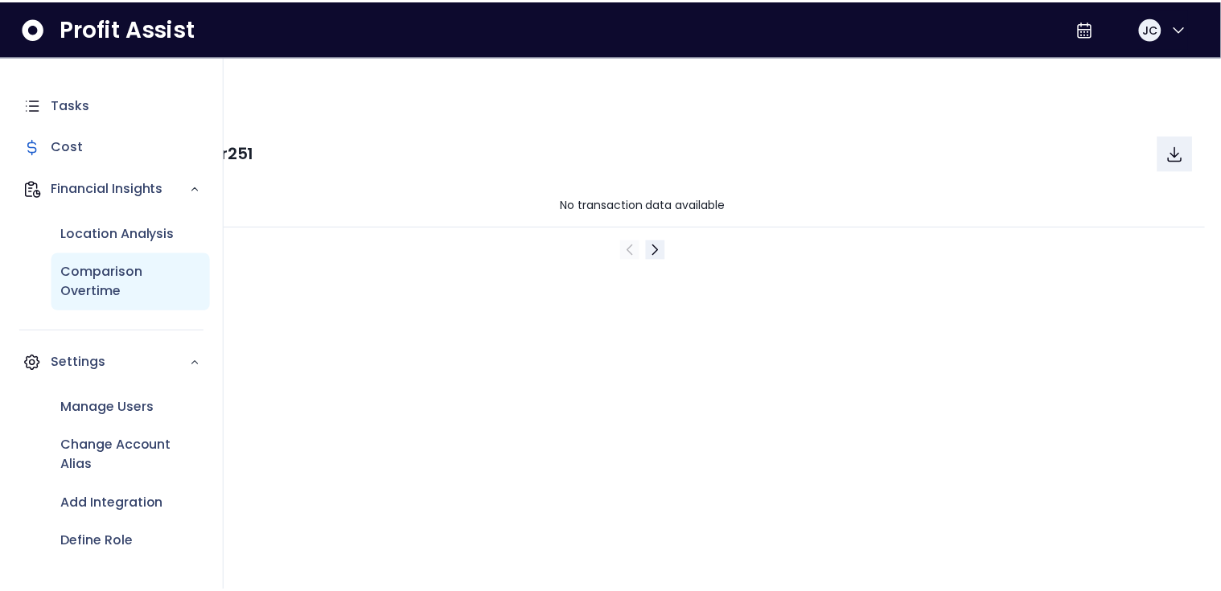
scroll to position [53, 0]
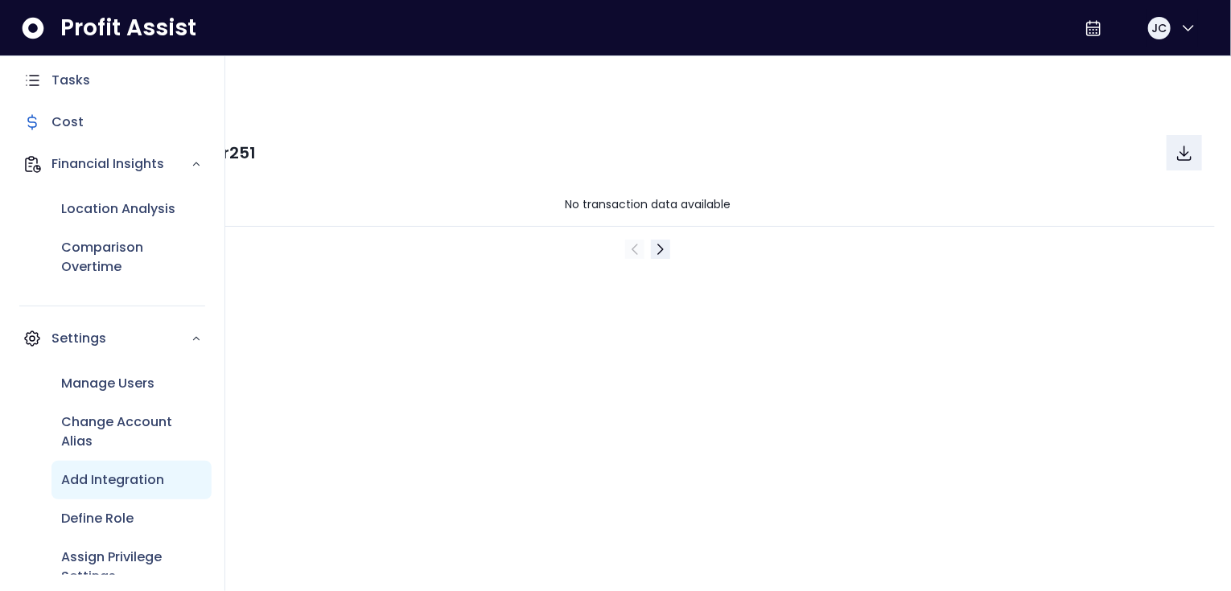
click at [122, 487] on p "Add Integration" at bounding box center [112, 480] width 103 height 19
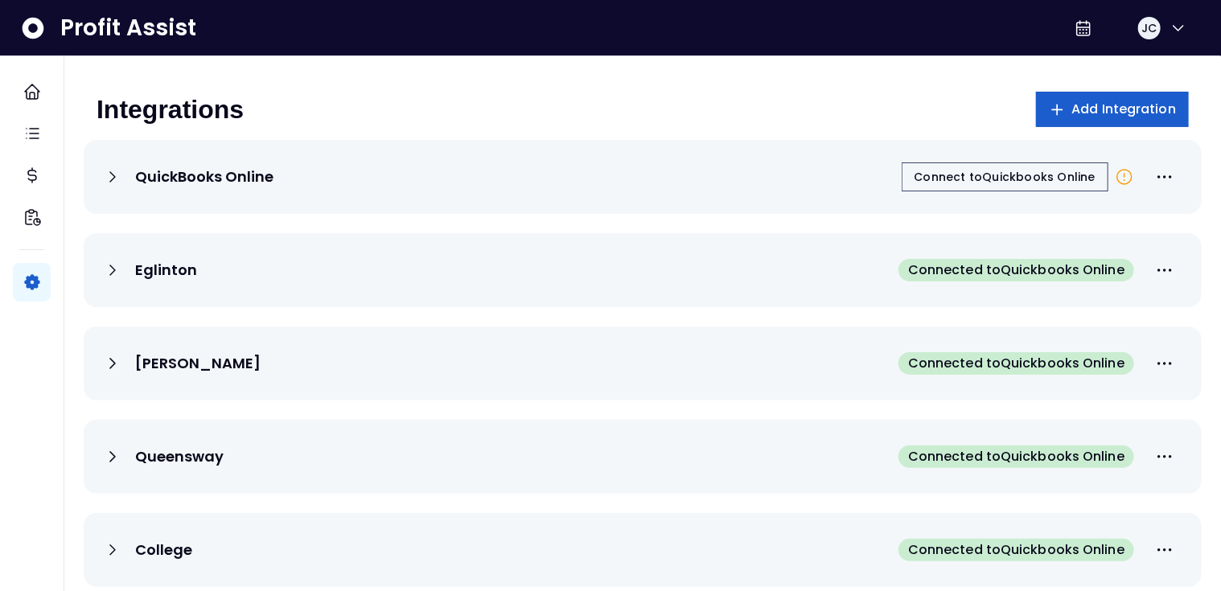
click at [1138, 108] on span "Add Integration" at bounding box center [1125, 109] width 105 height 19
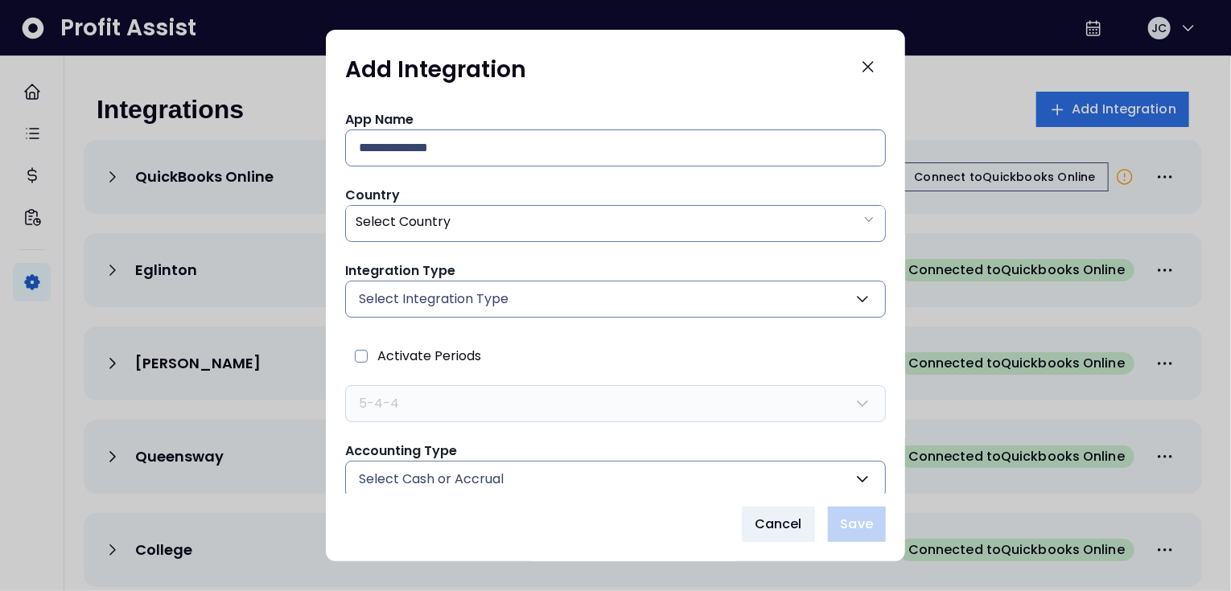
drag, startPoint x: 362, startPoint y: 358, endPoint x: 374, endPoint y: 369, distance: 16.5
click at [363, 359] on span at bounding box center [361, 356] width 13 height 13
click at [443, 395] on button "5-4-4" at bounding box center [615, 403] width 541 height 37
click at [870, 66] on icon "Close" at bounding box center [868, 66] width 19 height 19
